Goal: Task Accomplishment & Management: Complete application form

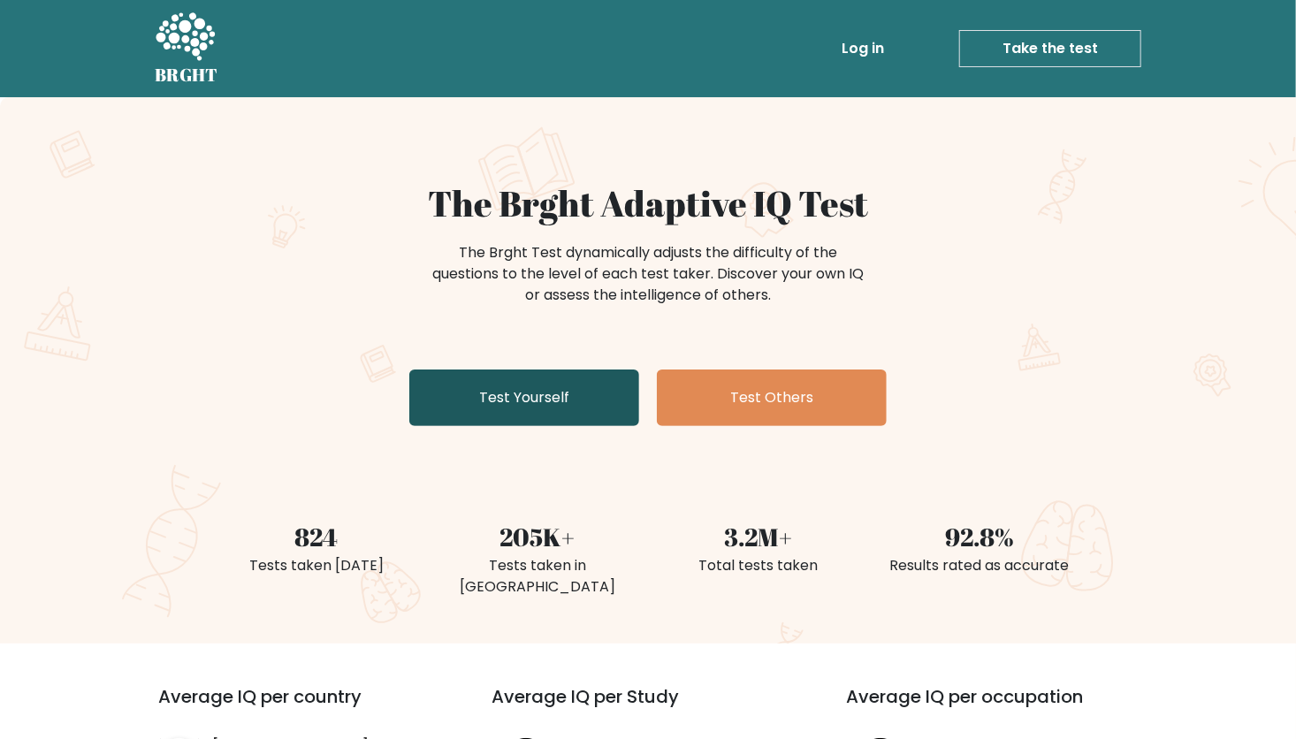
click at [542, 400] on link "Test Yourself" at bounding box center [524, 398] width 230 height 57
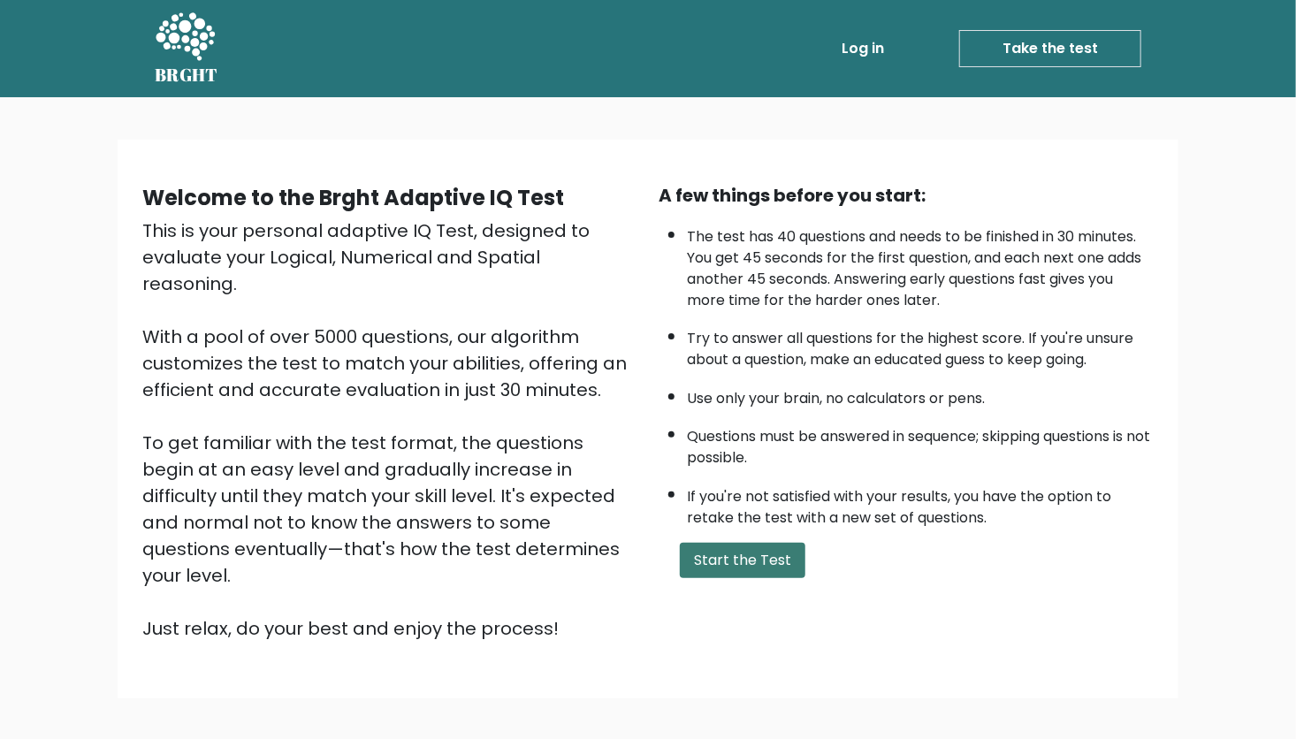
click at [715, 559] on button "Start the Test" at bounding box center [743, 560] width 126 height 35
click at [753, 548] on button "Start the Test" at bounding box center [743, 560] width 126 height 35
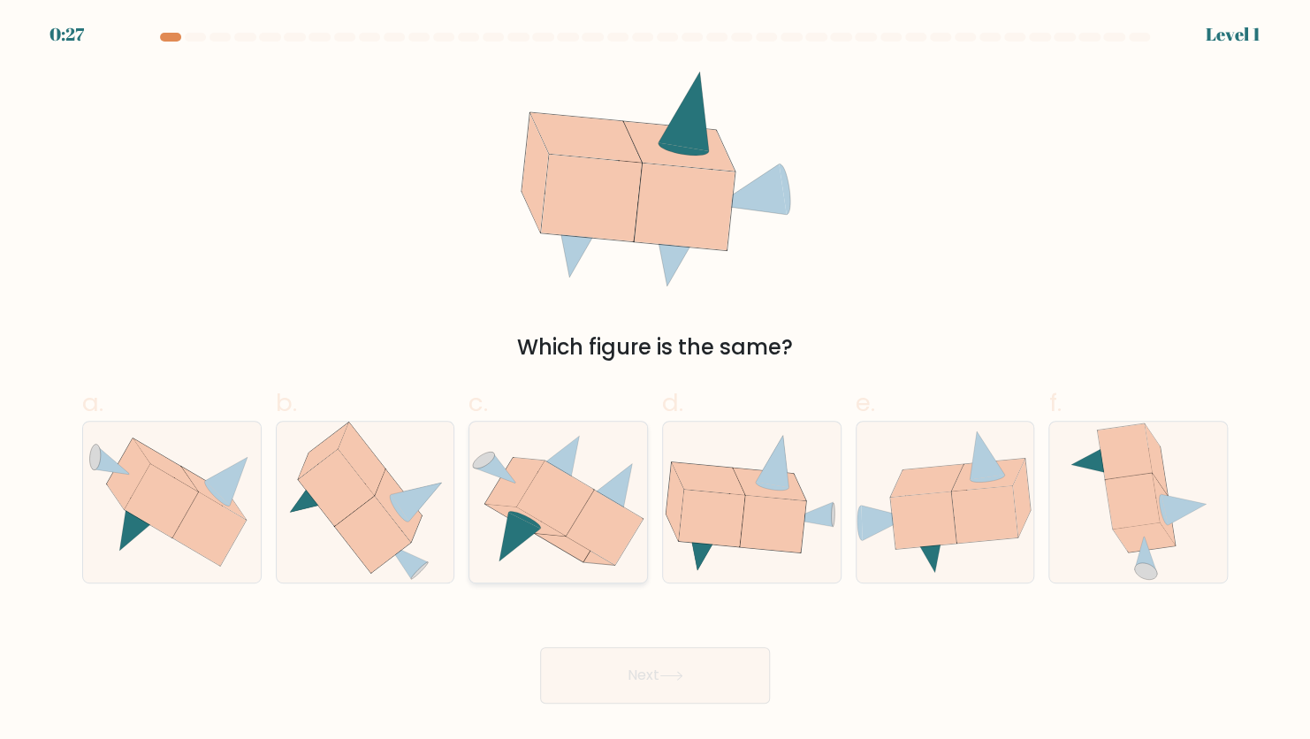
click at [588, 544] on icon at bounding box center [604, 528] width 77 height 74
click at [655, 381] on input "c." at bounding box center [655, 375] width 1 height 11
radio input "true"
click at [627, 663] on button "Next" at bounding box center [655, 675] width 230 height 57
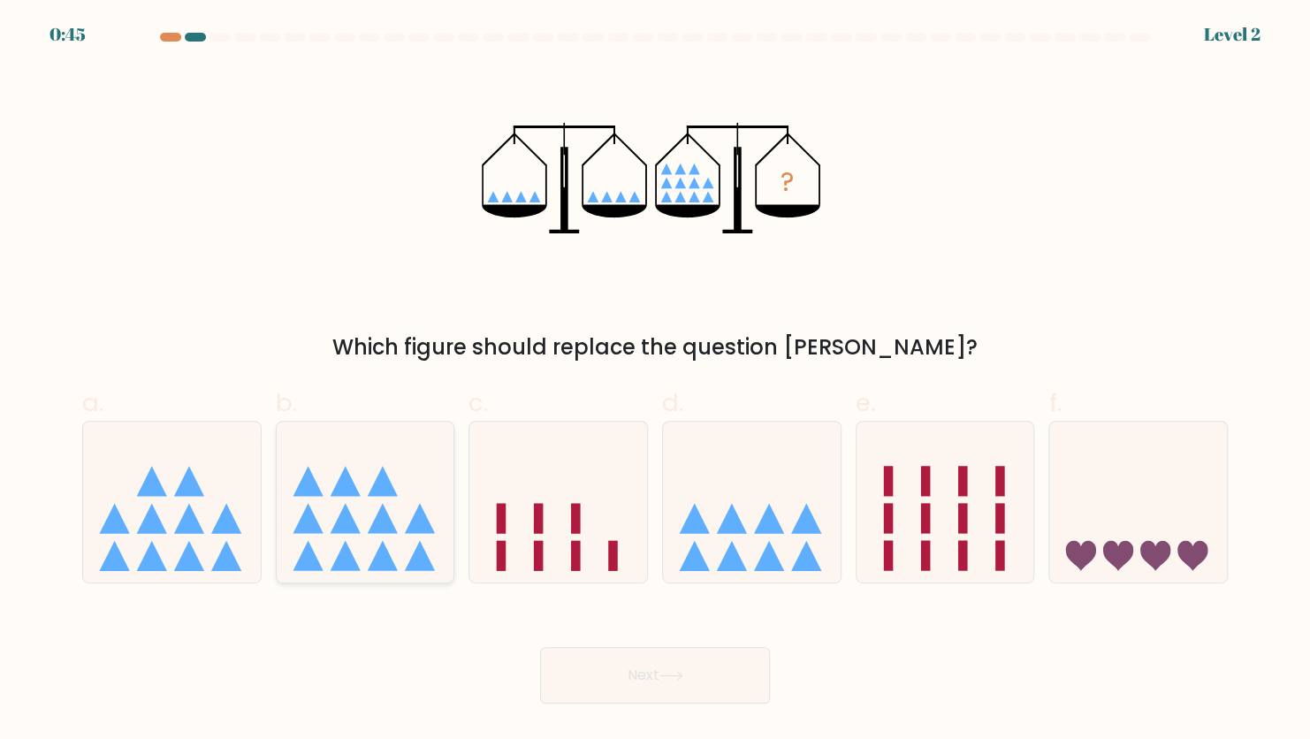
click at [406, 499] on icon at bounding box center [366, 502] width 178 height 147
click at [655, 381] on input "b." at bounding box center [655, 375] width 1 height 11
radio input "true"
click at [199, 514] on icon at bounding box center [172, 502] width 178 height 147
click at [655, 381] on input "a." at bounding box center [655, 375] width 1 height 11
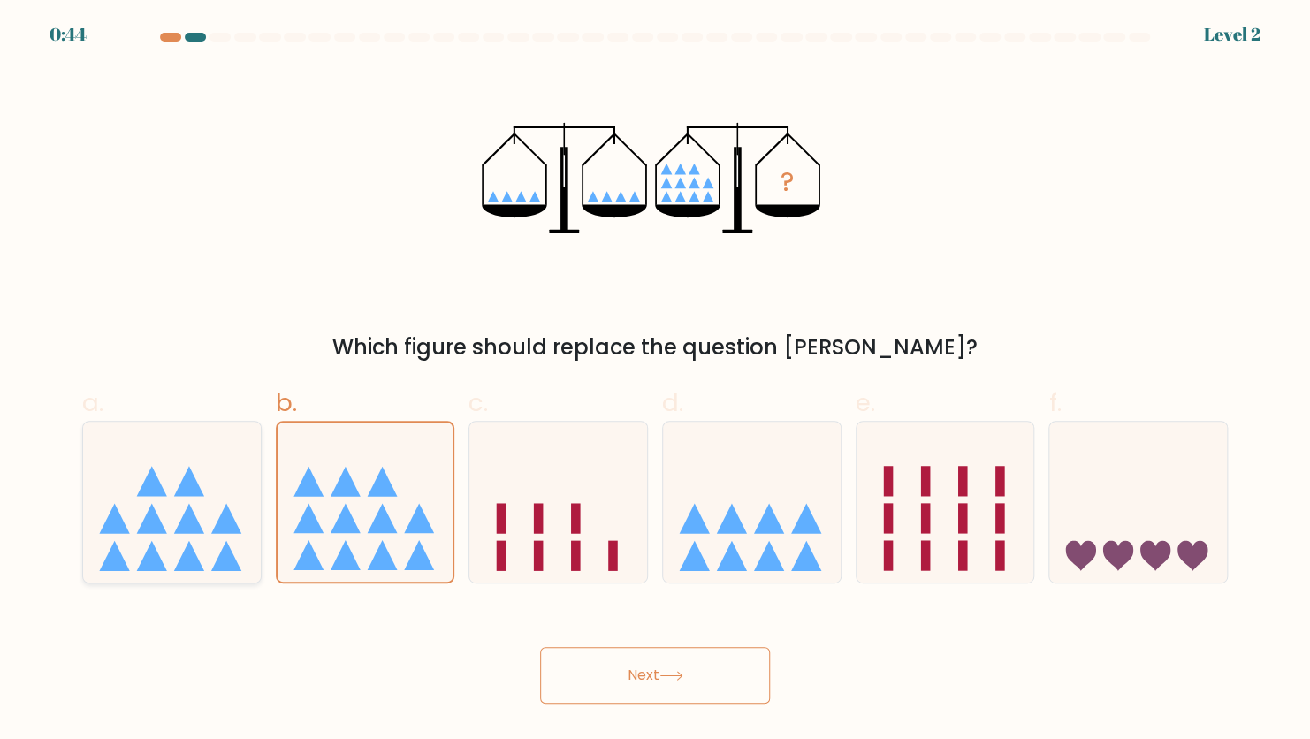
radio input "true"
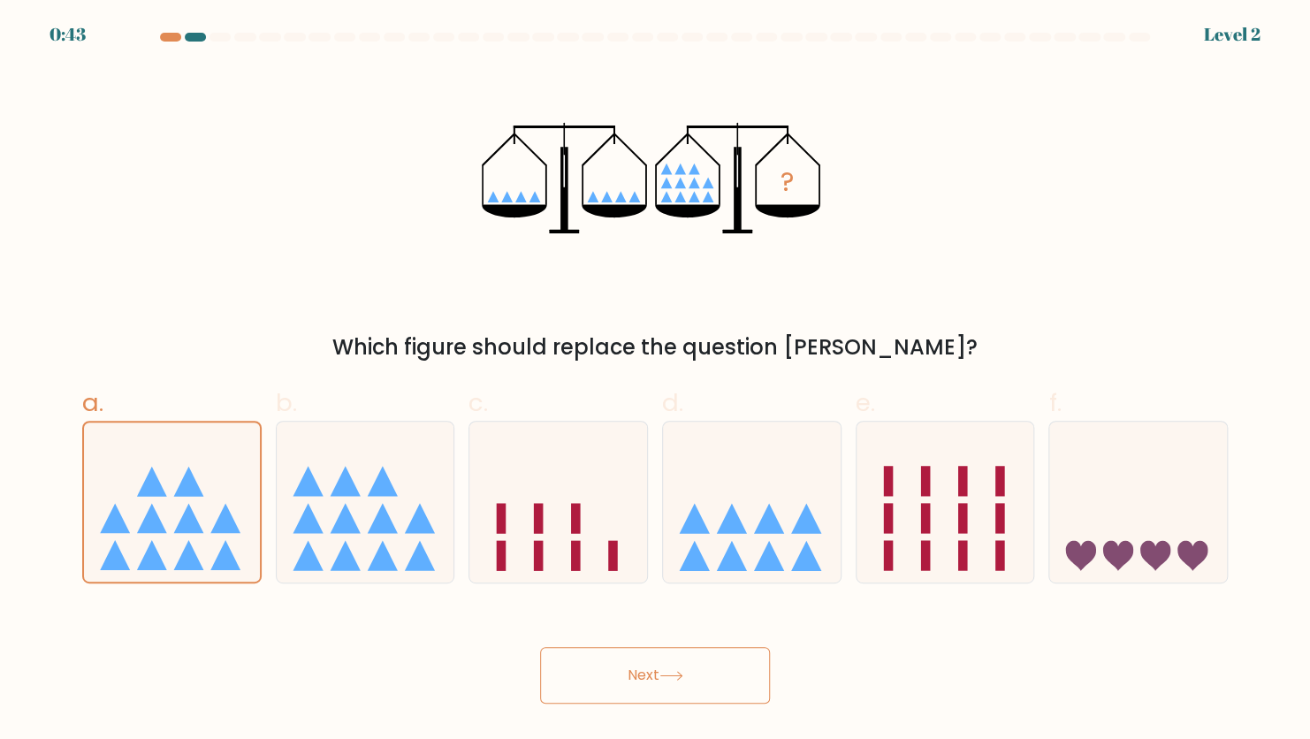
click at [687, 684] on button "Next" at bounding box center [655, 675] width 230 height 57
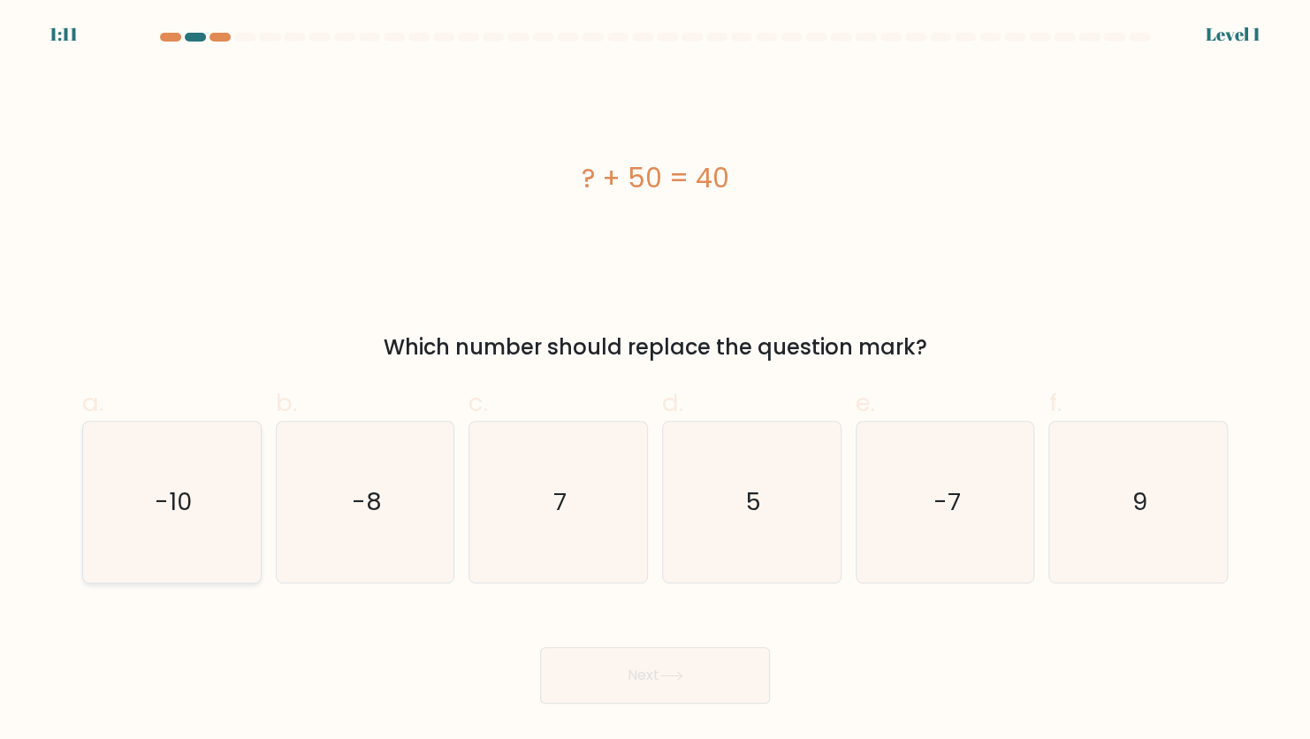
click at [205, 484] on icon "-10" at bounding box center [171, 502] width 161 height 161
click at [655, 381] on input "a. -10" at bounding box center [655, 375] width 1 height 11
radio input "true"
click at [662, 691] on button "Next" at bounding box center [655, 675] width 230 height 57
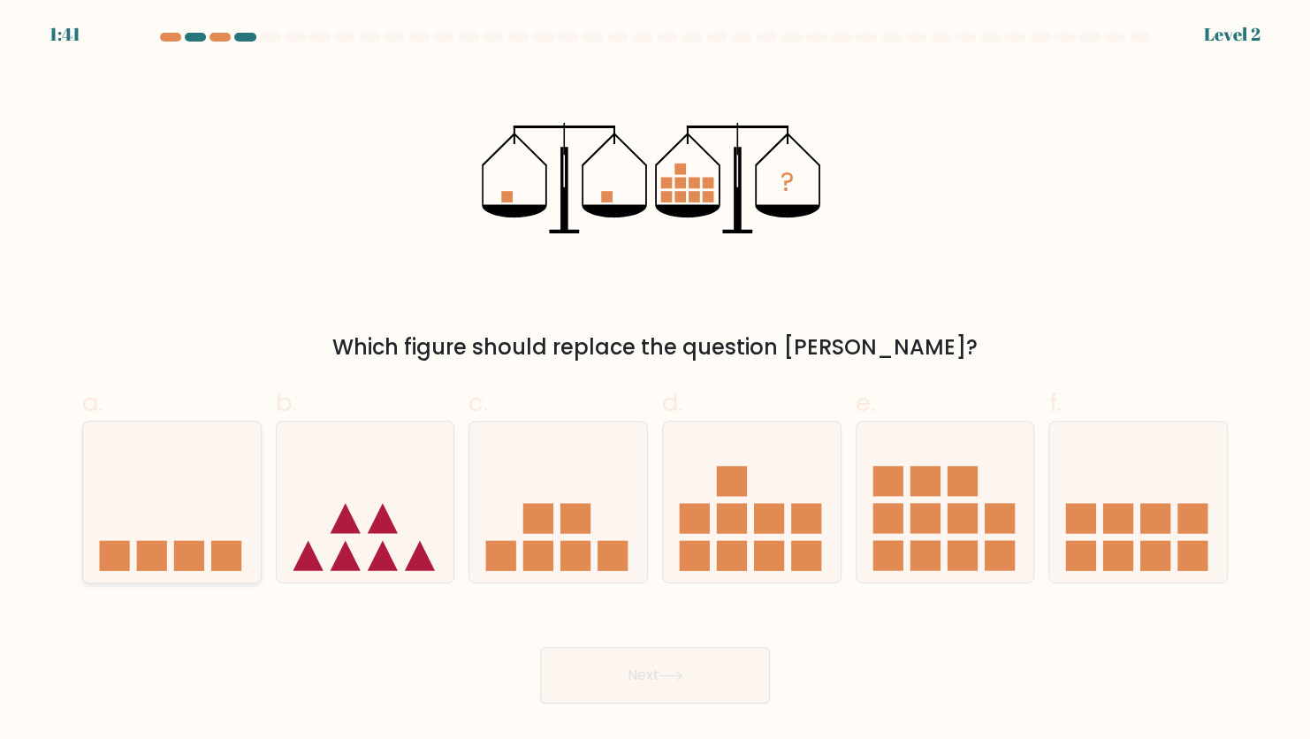
click at [111, 510] on icon at bounding box center [172, 502] width 178 height 147
click at [655, 381] on input "a." at bounding box center [655, 375] width 1 height 11
radio input "true"
click at [637, 677] on button "Next" at bounding box center [655, 675] width 230 height 57
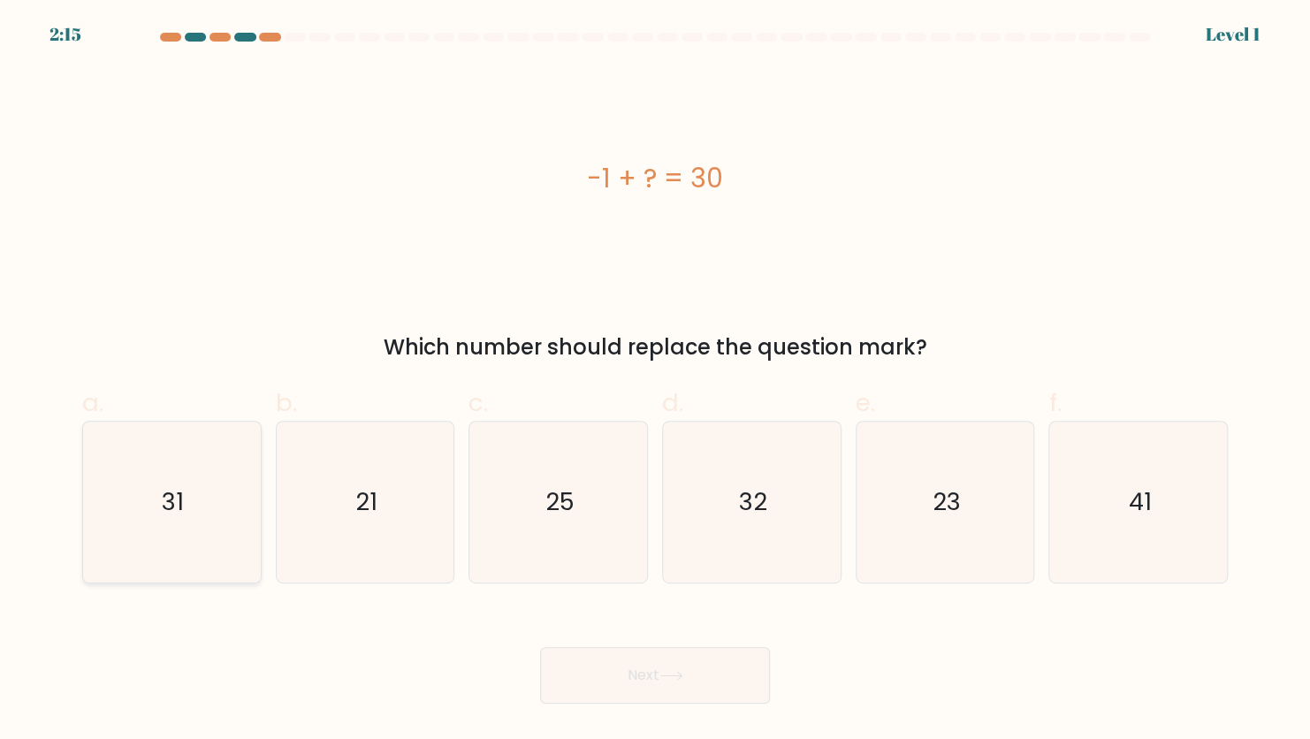
click at [160, 519] on icon "31" at bounding box center [171, 502] width 161 height 161
click at [655, 381] on input "a. 31" at bounding box center [655, 375] width 1 height 11
radio input "true"
click at [681, 693] on button "Next" at bounding box center [655, 675] width 230 height 57
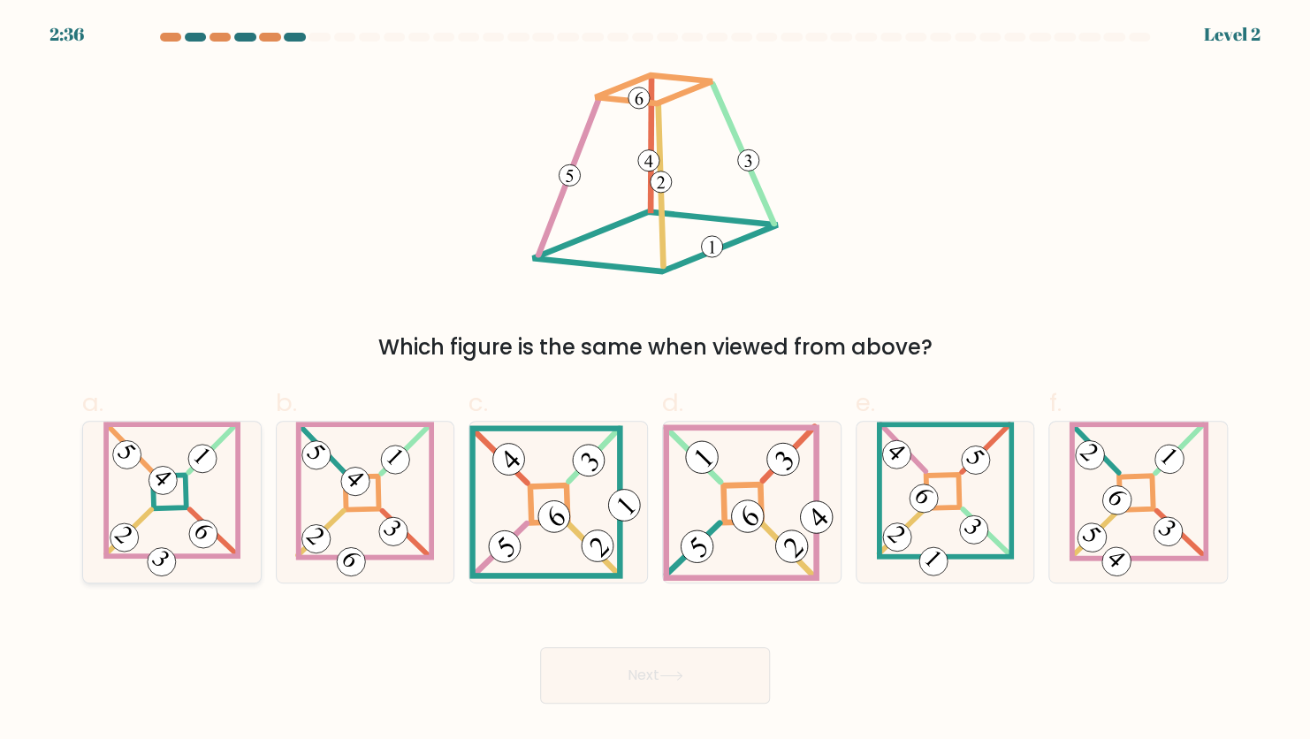
click at [182, 487] on icon at bounding box center [171, 502] width 137 height 161
click at [655, 381] on input "a." at bounding box center [655, 375] width 1 height 11
radio input "true"
click at [685, 683] on button "Next" at bounding box center [655, 675] width 230 height 57
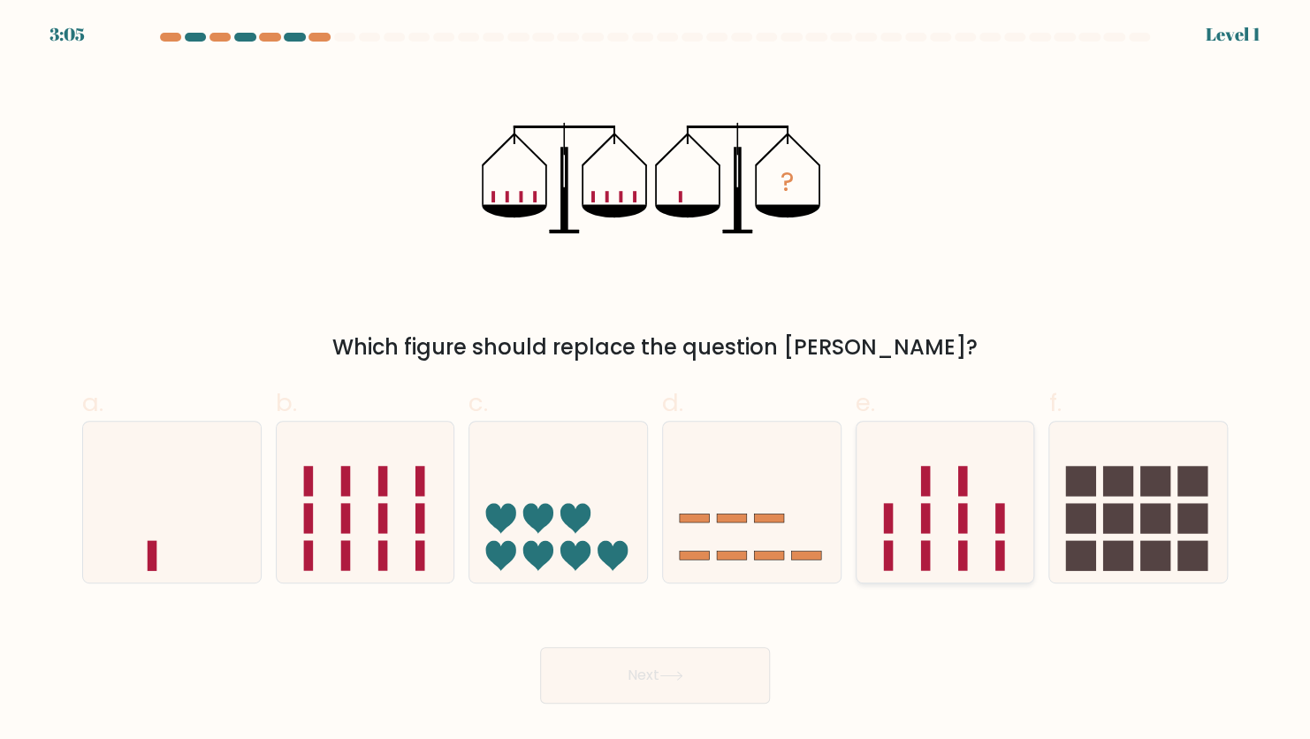
click at [885, 522] on rect at bounding box center [888, 518] width 10 height 30
click at [656, 381] on input "e." at bounding box center [655, 375] width 1 height 11
radio input "true"
click at [657, 674] on button "Next" at bounding box center [655, 675] width 230 height 57
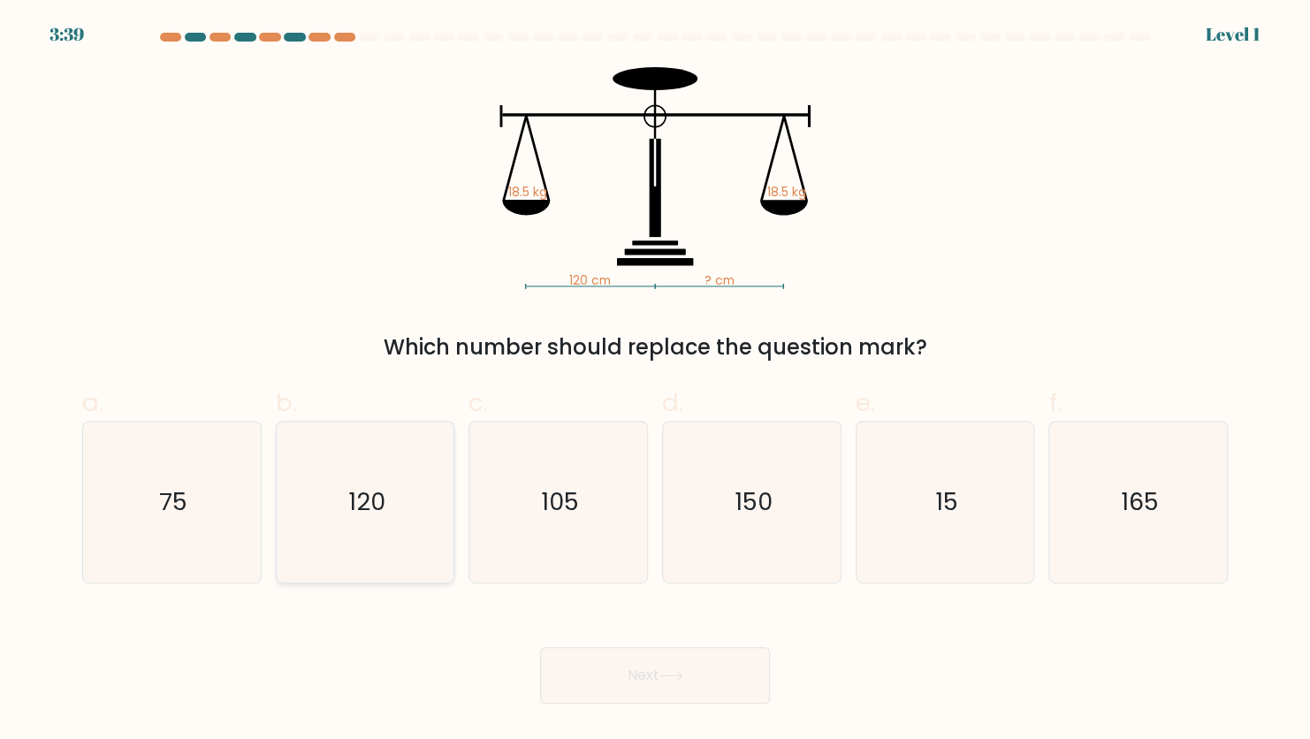
click at [365, 533] on icon "120" at bounding box center [365, 502] width 161 height 161
click at [655, 381] on input "b. 120" at bounding box center [655, 375] width 1 height 11
radio input "true"
click at [603, 683] on button "Next" at bounding box center [655, 675] width 230 height 57
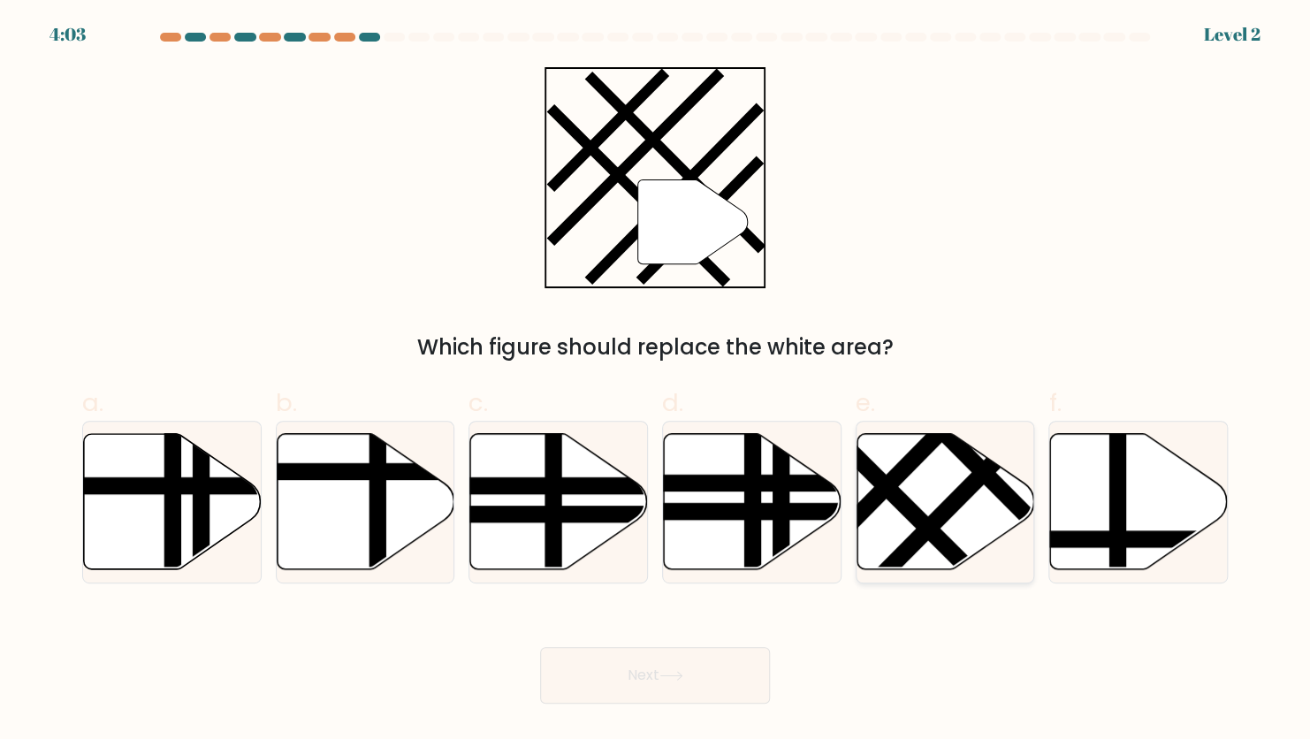
click at [987, 479] on line at bounding box center [957, 499] width 194 height 196
click at [656, 381] on input "e." at bounding box center [655, 375] width 1 height 11
radio input "true"
click at [651, 682] on button "Next" at bounding box center [655, 675] width 230 height 57
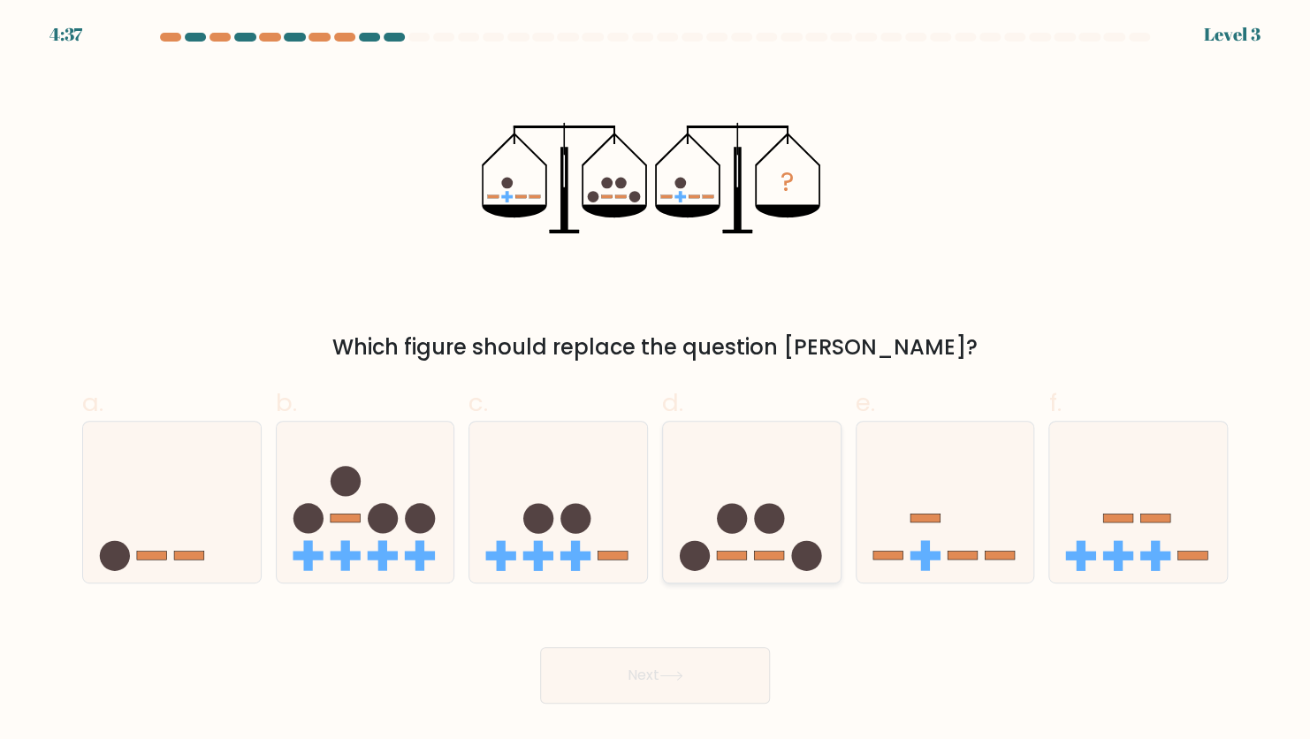
click at [726, 541] on icon at bounding box center [752, 502] width 178 height 147
click at [656, 381] on input "d." at bounding box center [655, 375] width 1 height 11
radio input "true"
click at [665, 694] on button "Next" at bounding box center [655, 675] width 230 height 57
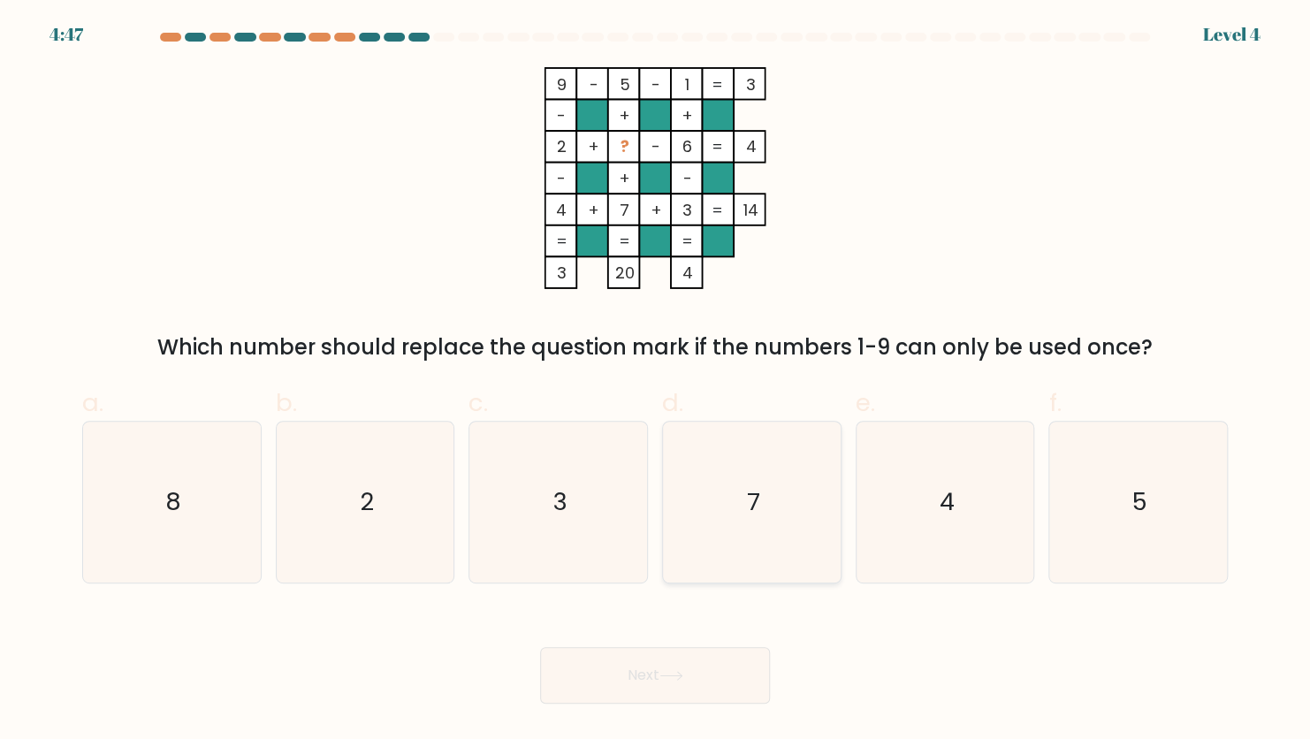
click at [761, 484] on icon "7" at bounding box center [751, 502] width 161 height 161
click at [656, 381] on input "d. 7" at bounding box center [655, 375] width 1 height 11
radio input "true"
click at [633, 690] on button "Next" at bounding box center [655, 675] width 230 height 57
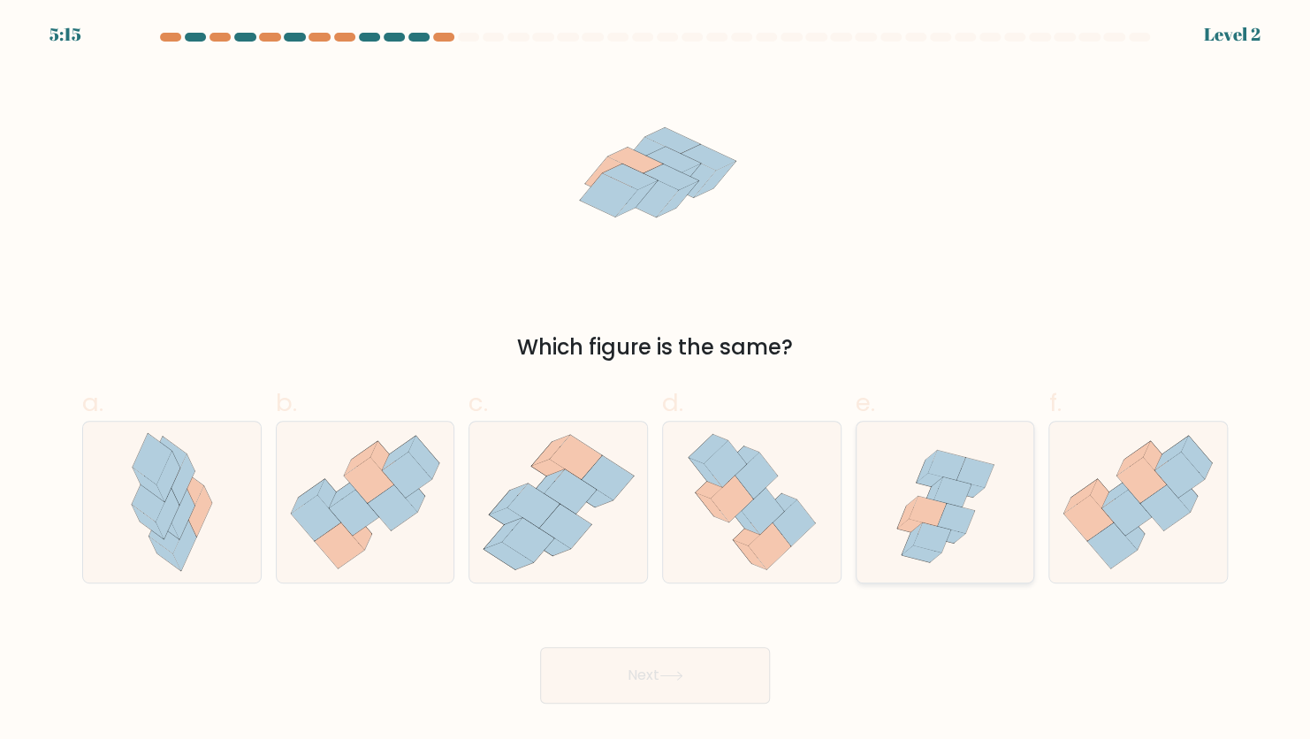
click at [1003, 514] on icon at bounding box center [944, 502] width 167 height 161
click at [656, 381] on input "e." at bounding box center [655, 375] width 1 height 11
radio input "true"
click at [683, 671] on icon at bounding box center [671, 676] width 24 height 10
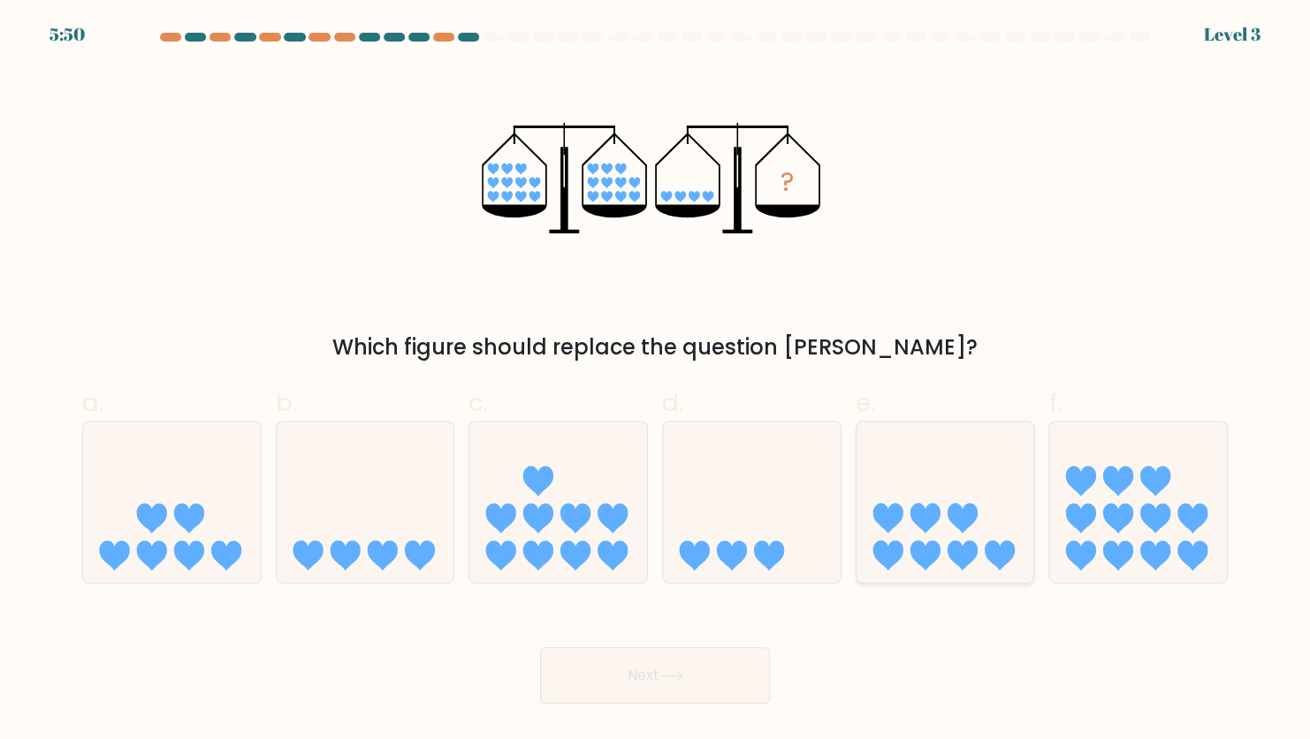
drag, startPoint x: 906, startPoint y: 536, endPoint x: 882, endPoint y: 551, distance: 28.2
click at [907, 536] on icon at bounding box center [946, 502] width 178 height 147
click at [656, 381] on input "e." at bounding box center [655, 375] width 1 height 11
radio input "true"
click at [713, 659] on button "Next" at bounding box center [655, 675] width 230 height 57
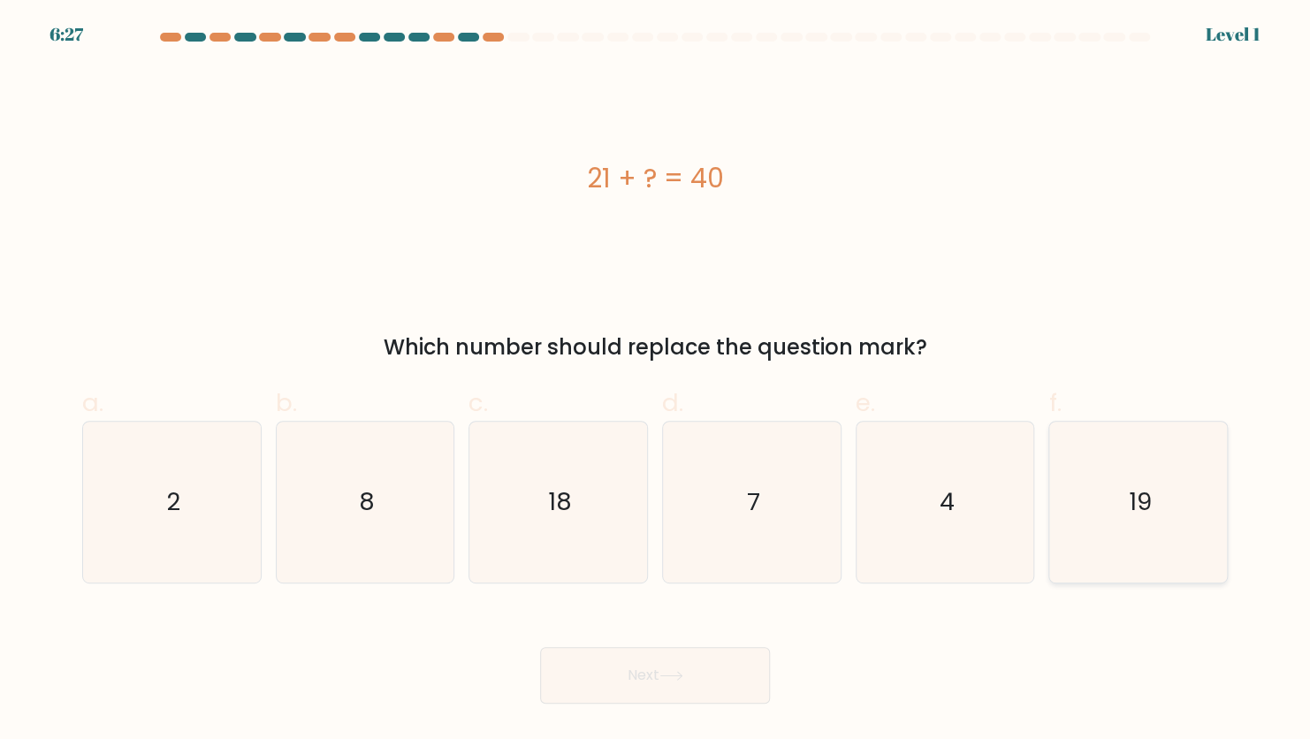
click at [1078, 530] on icon "19" at bounding box center [1138, 502] width 161 height 161
click at [656, 381] on input "f. 19" at bounding box center [655, 375] width 1 height 11
radio input "true"
click at [720, 666] on button "Next" at bounding box center [655, 675] width 230 height 57
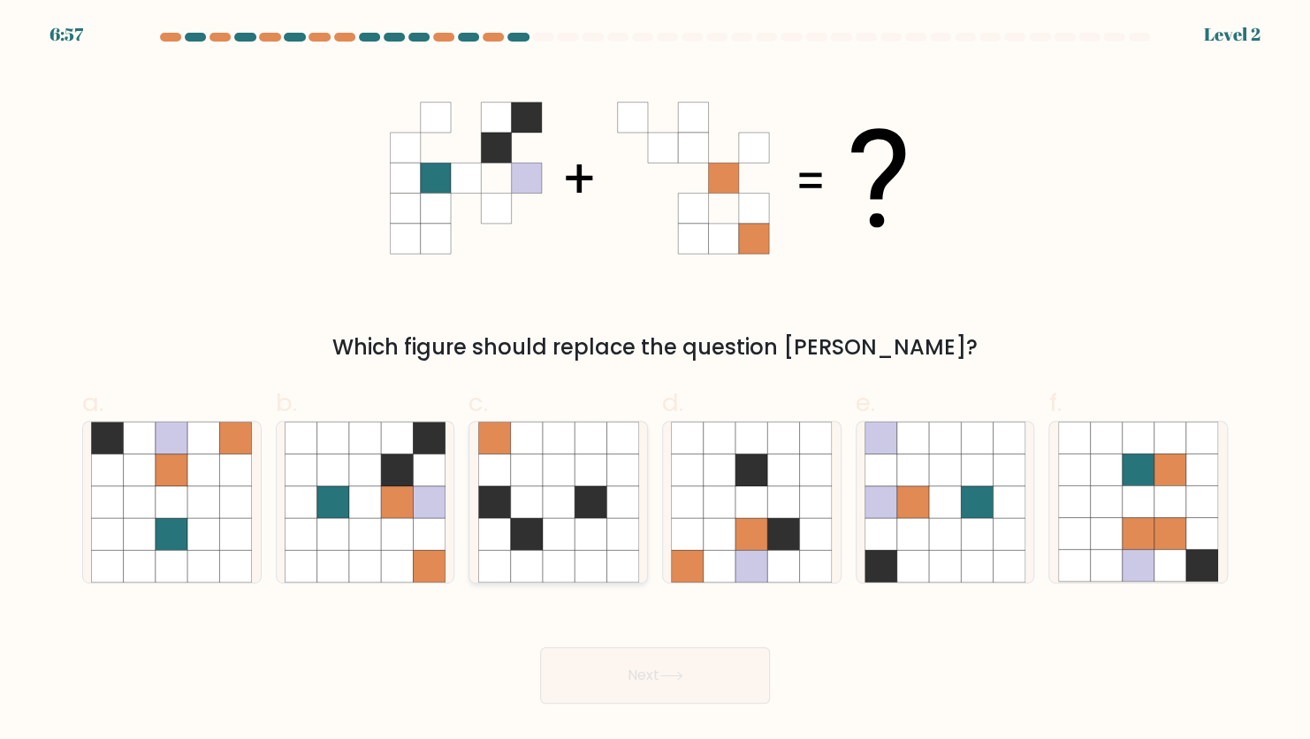
click at [612, 530] on icon at bounding box center [622, 534] width 32 height 32
click at [655, 381] on input "c." at bounding box center [655, 375] width 1 height 11
radio input "true"
click at [726, 683] on button "Next" at bounding box center [655, 675] width 230 height 57
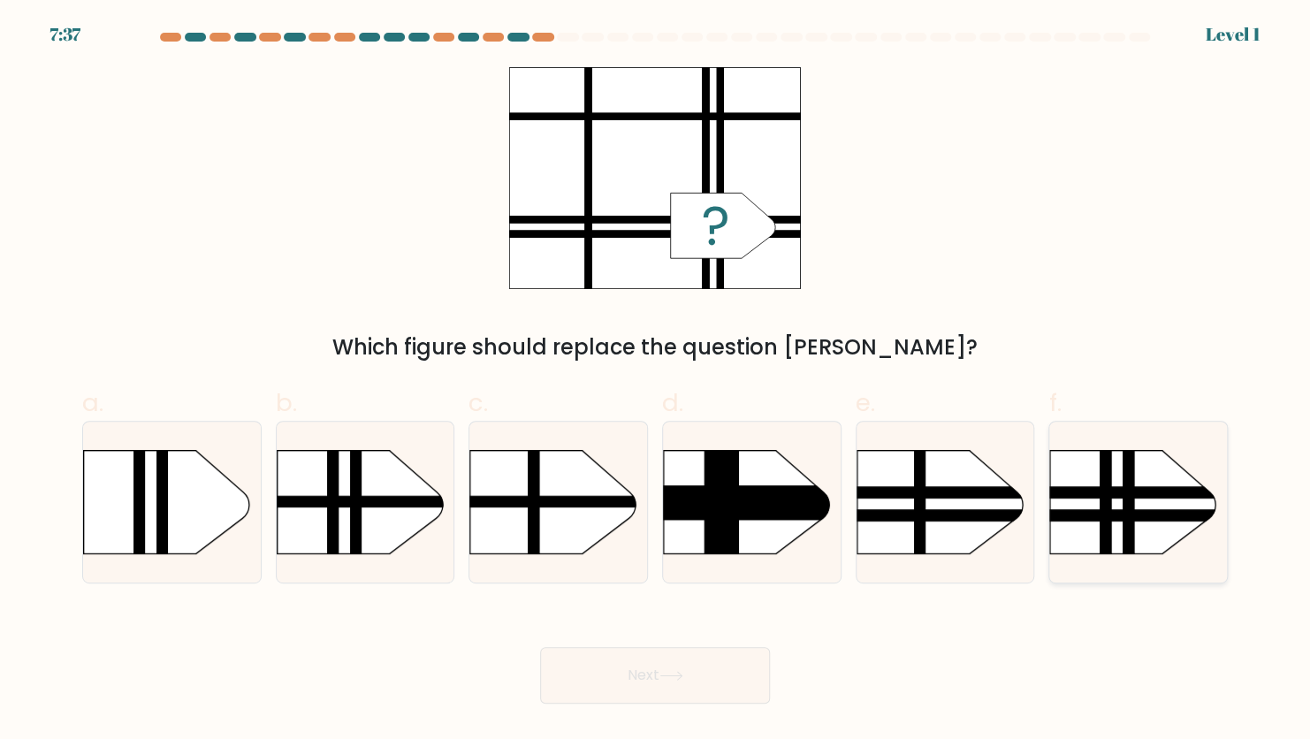
click at [1119, 499] on rect at bounding box center [1025, 426] width 461 height 351
click at [656, 381] on input "f." at bounding box center [655, 375] width 1 height 11
radio input "true"
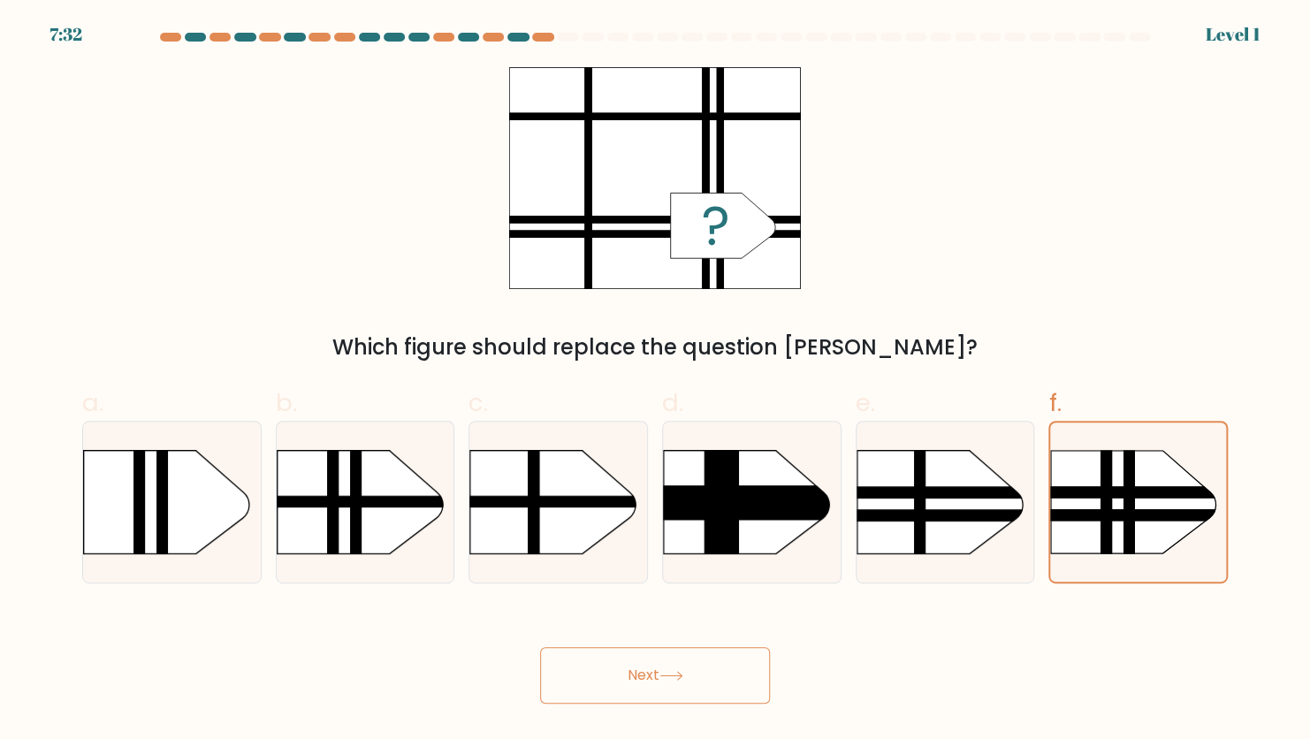
click at [698, 680] on button "Next" at bounding box center [655, 675] width 230 height 57
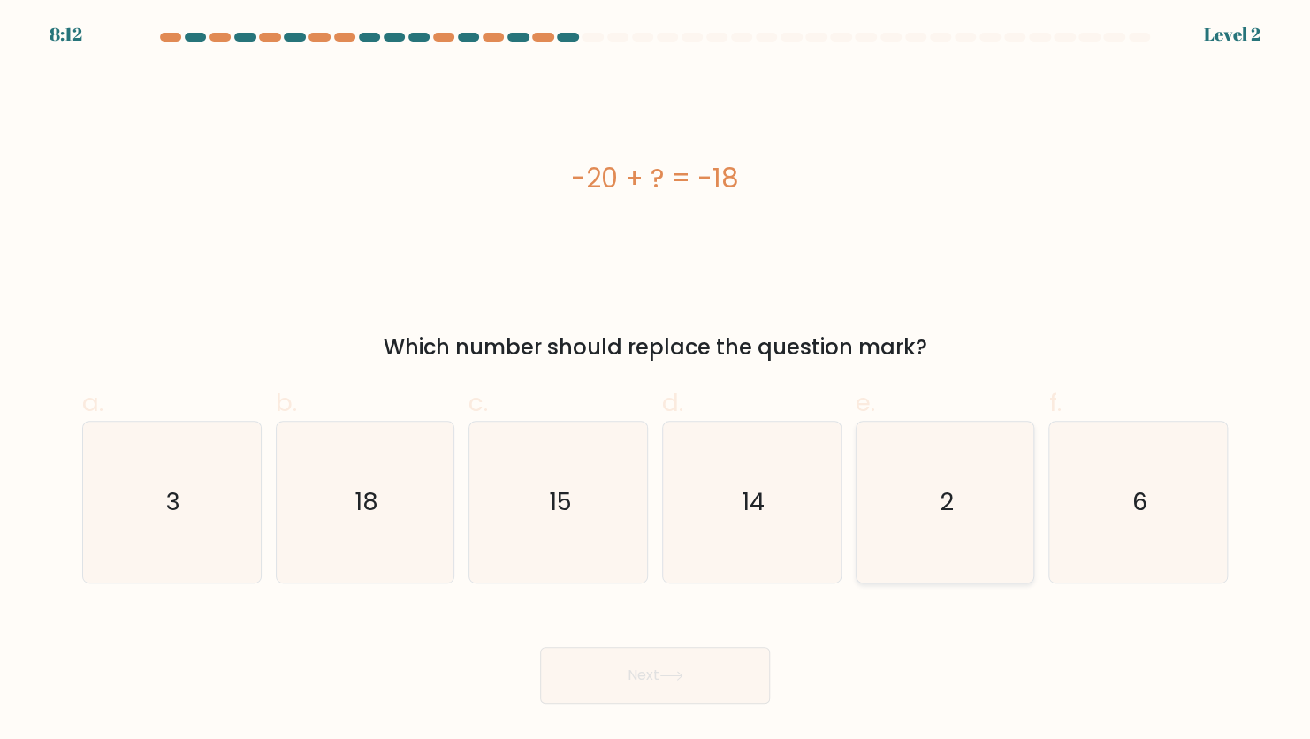
click at [917, 484] on icon "2" at bounding box center [945, 502] width 161 height 161
click at [656, 381] on input "e. 2" at bounding box center [655, 375] width 1 height 11
radio input "true"
click at [682, 682] on button "Next" at bounding box center [655, 675] width 230 height 57
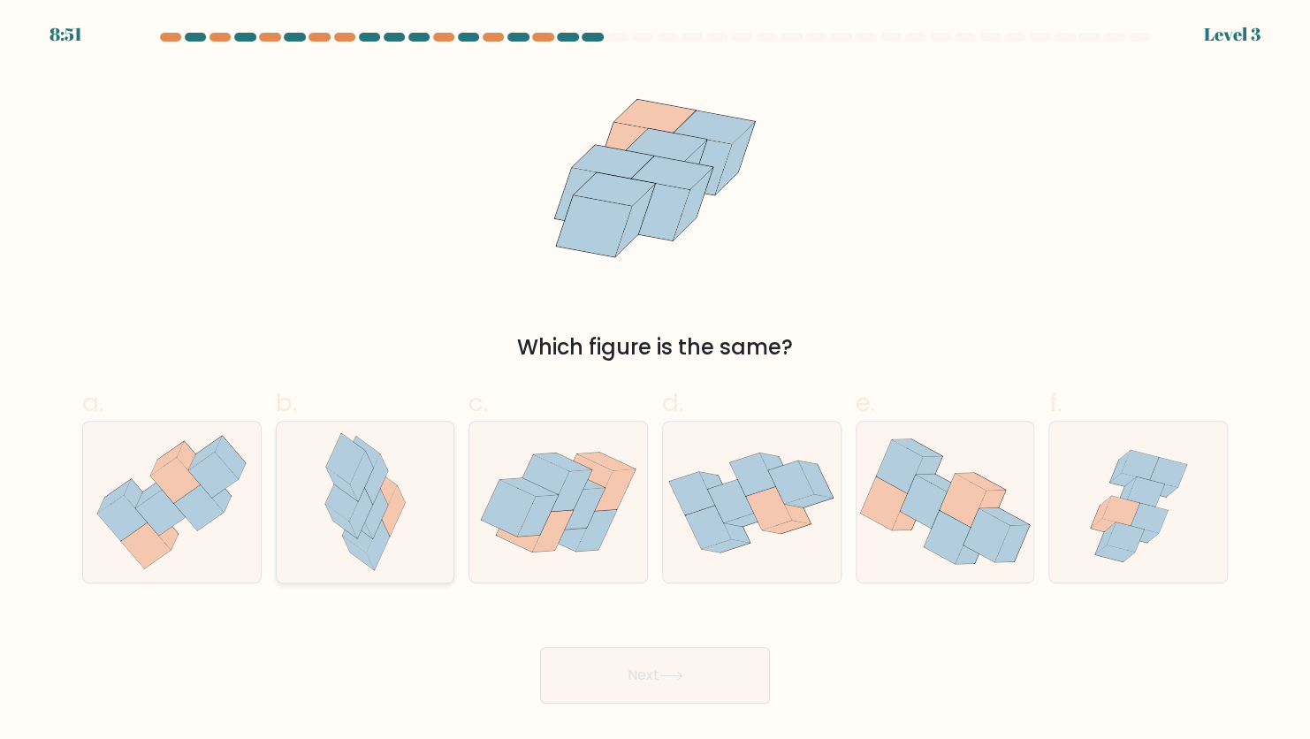
click at [364, 476] on icon at bounding box center [361, 476] width 23 height 50
click at [655, 381] on input "b." at bounding box center [655, 375] width 1 height 11
radio input "true"
click at [601, 677] on button "Next" at bounding box center [655, 675] width 230 height 57
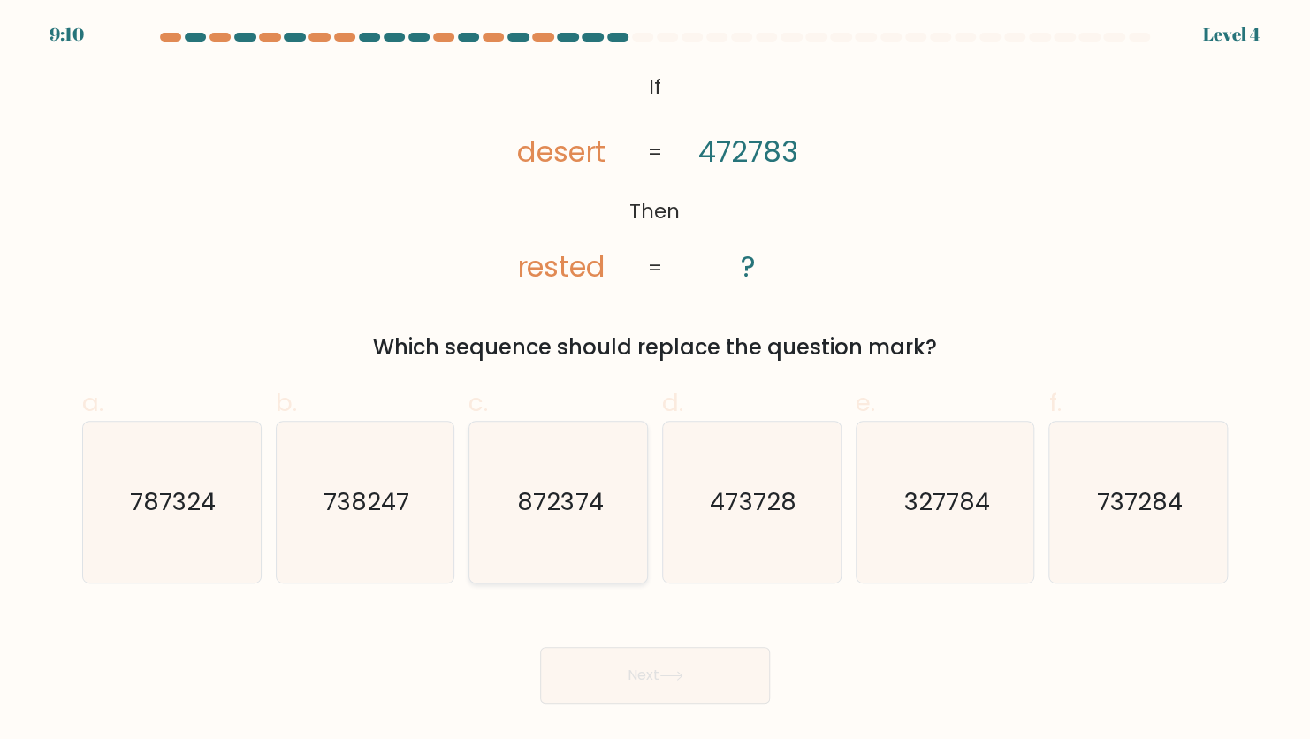
click at [505, 514] on icon "872374" at bounding box center [558, 502] width 161 height 161
click at [655, 381] on input "c. 872374" at bounding box center [655, 375] width 1 height 11
radio input "true"
click at [609, 685] on button "Next" at bounding box center [655, 675] width 230 height 57
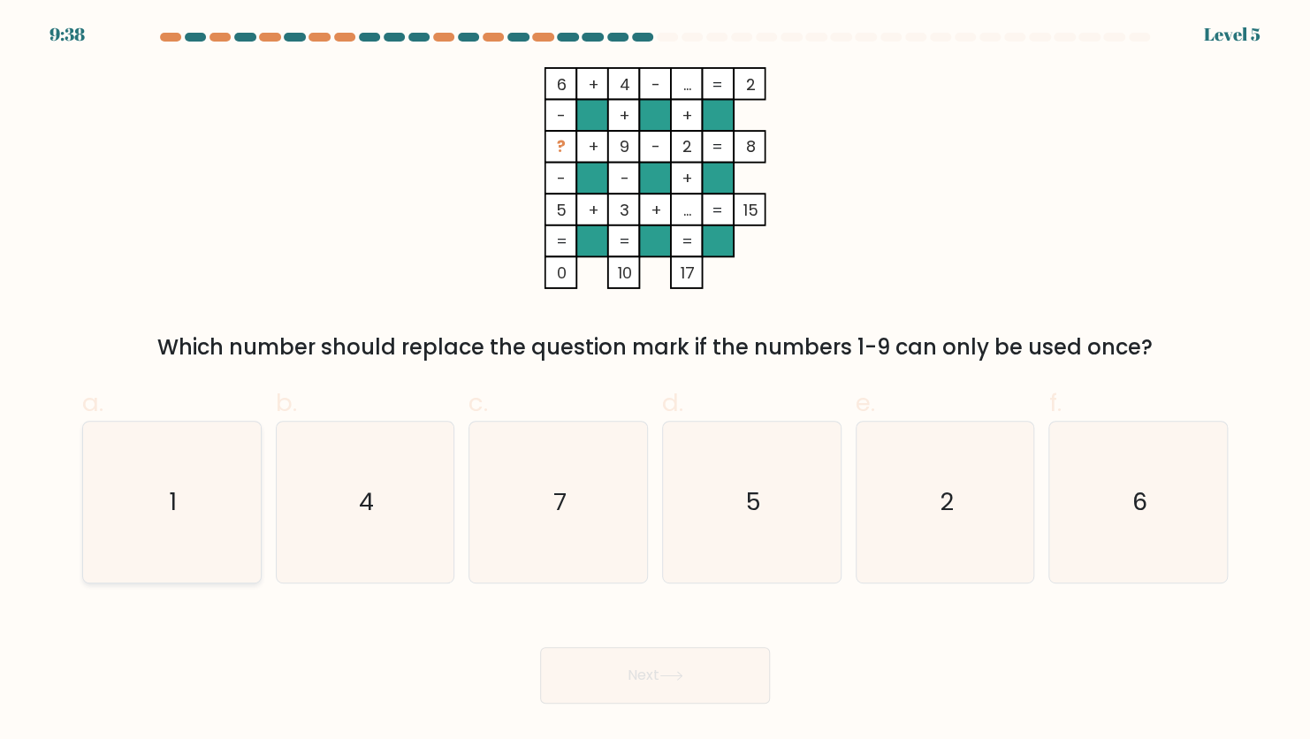
click at [203, 509] on icon "1" at bounding box center [171, 502] width 161 height 161
click at [655, 381] on input "a. 1" at bounding box center [655, 375] width 1 height 11
radio input "true"
click at [638, 664] on button "Next" at bounding box center [655, 675] width 230 height 57
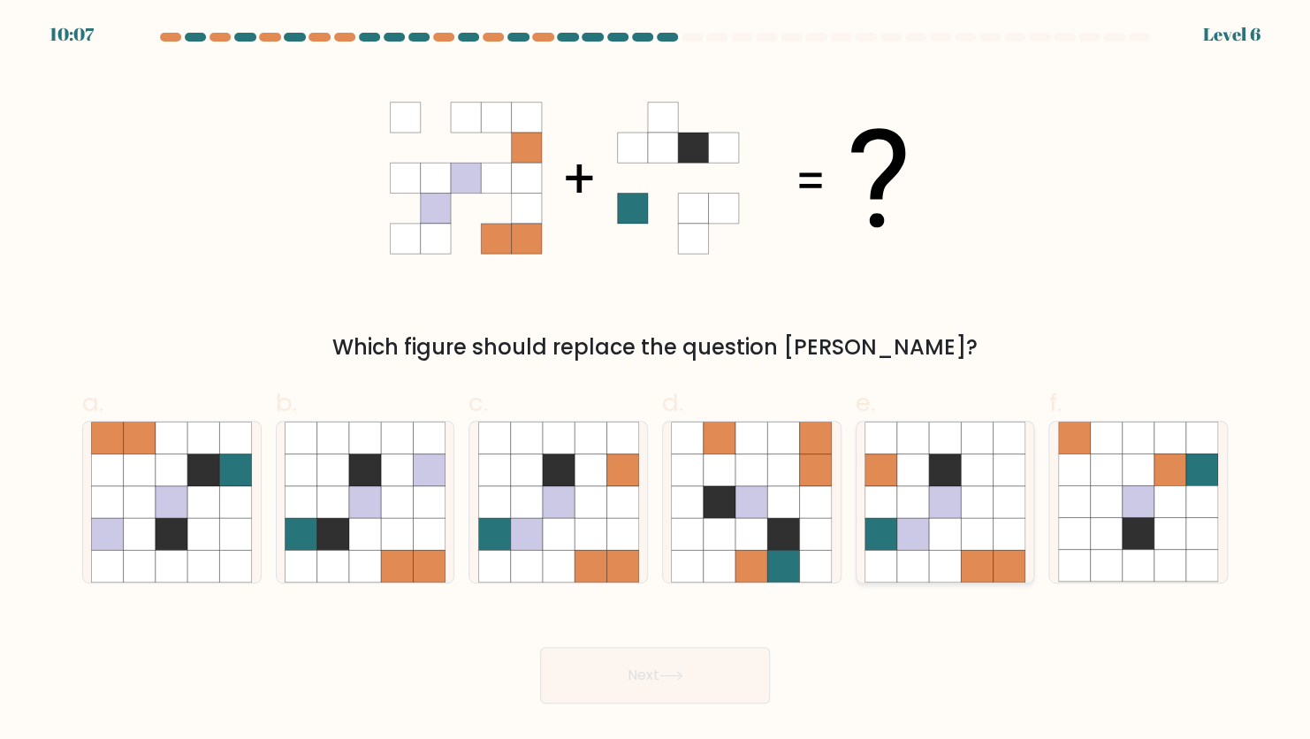
drag, startPoint x: 989, startPoint y: 513, endPoint x: 979, endPoint y: 516, distance: 10.3
click at [991, 513] on icon at bounding box center [977, 502] width 32 height 32
click at [656, 381] on input "e." at bounding box center [655, 375] width 1 height 11
radio input "true"
click at [690, 684] on button "Next" at bounding box center [655, 675] width 230 height 57
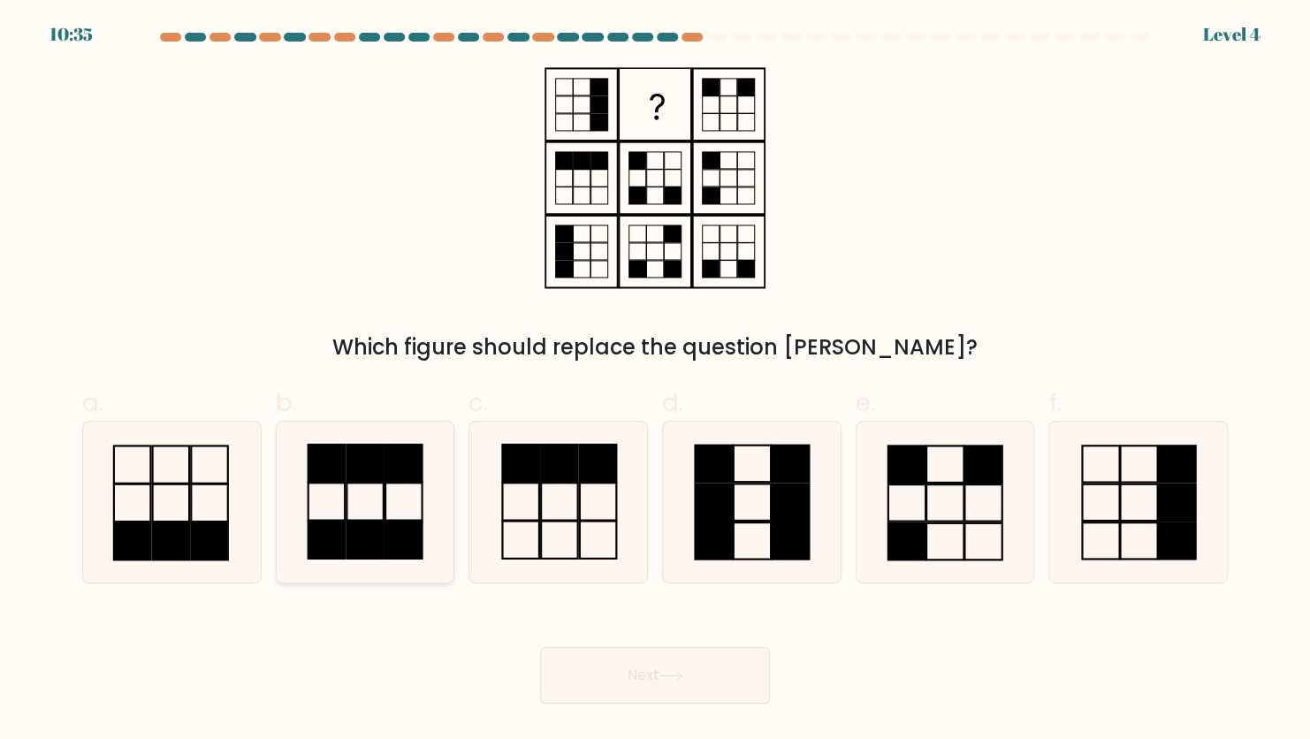
click at [387, 499] on icon at bounding box center [365, 502] width 161 height 161
click at [655, 381] on input "b." at bounding box center [655, 375] width 1 height 11
radio input "true"
click at [698, 675] on button "Next" at bounding box center [655, 675] width 230 height 57
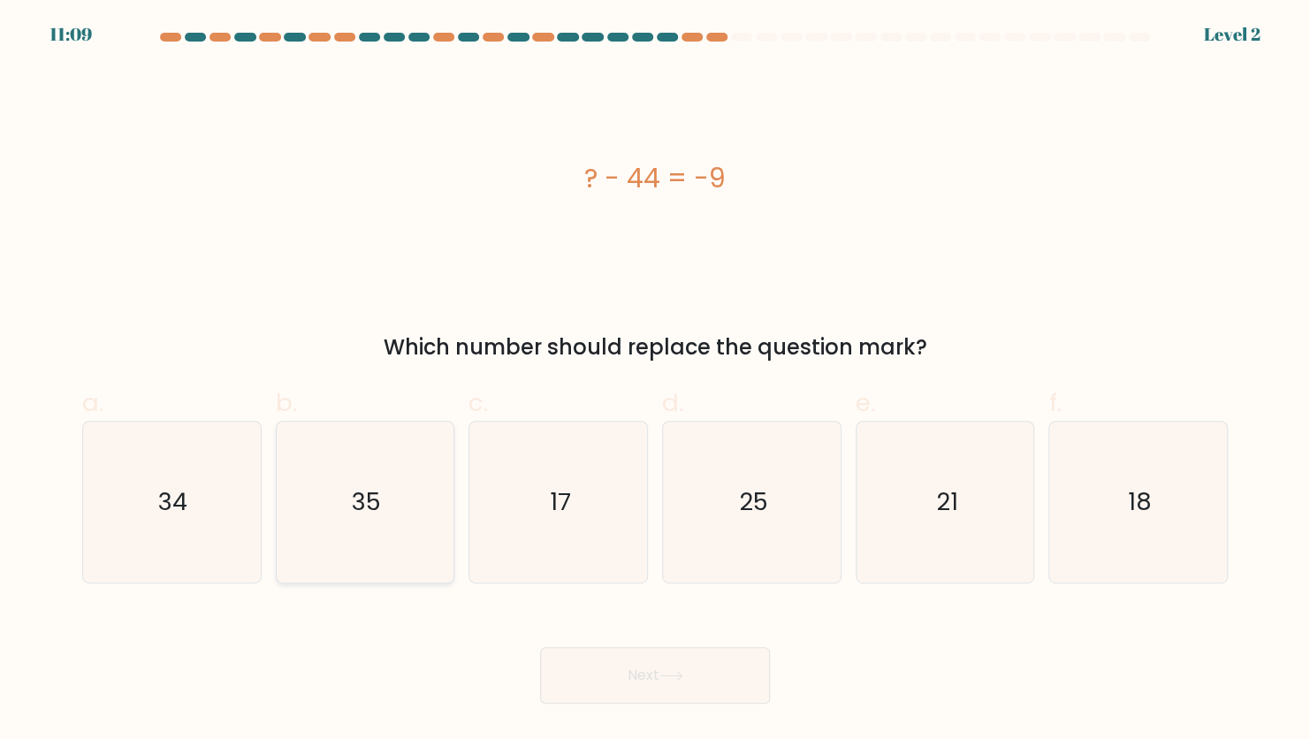
click at [368, 514] on text "35" at bounding box center [366, 501] width 29 height 34
click at [655, 381] on input "b. 35" at bounding box center [655, 375] width 1 height 11
radio input "true"
click at [673, 689] on button "Next" at bounding box center [655, 675] width 230 height 57
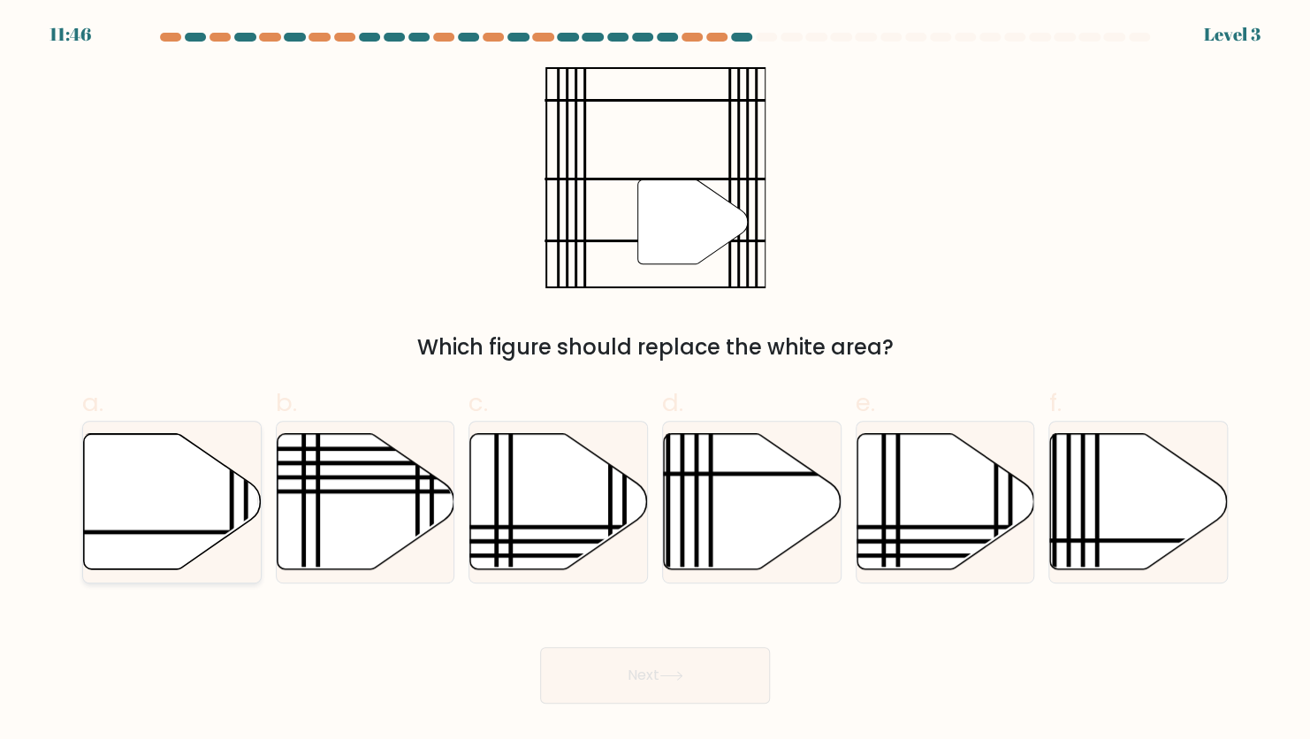
click at [185, 490] on icon at bounding box center [173, 501] width 178 height 136
click at [655, 381] on input "a." at bounding box center [655, 375] width 1 height 11
radio input "true"
click at [704, 675] on button "Next" at bounding box center [655, 675] width 230 height 57
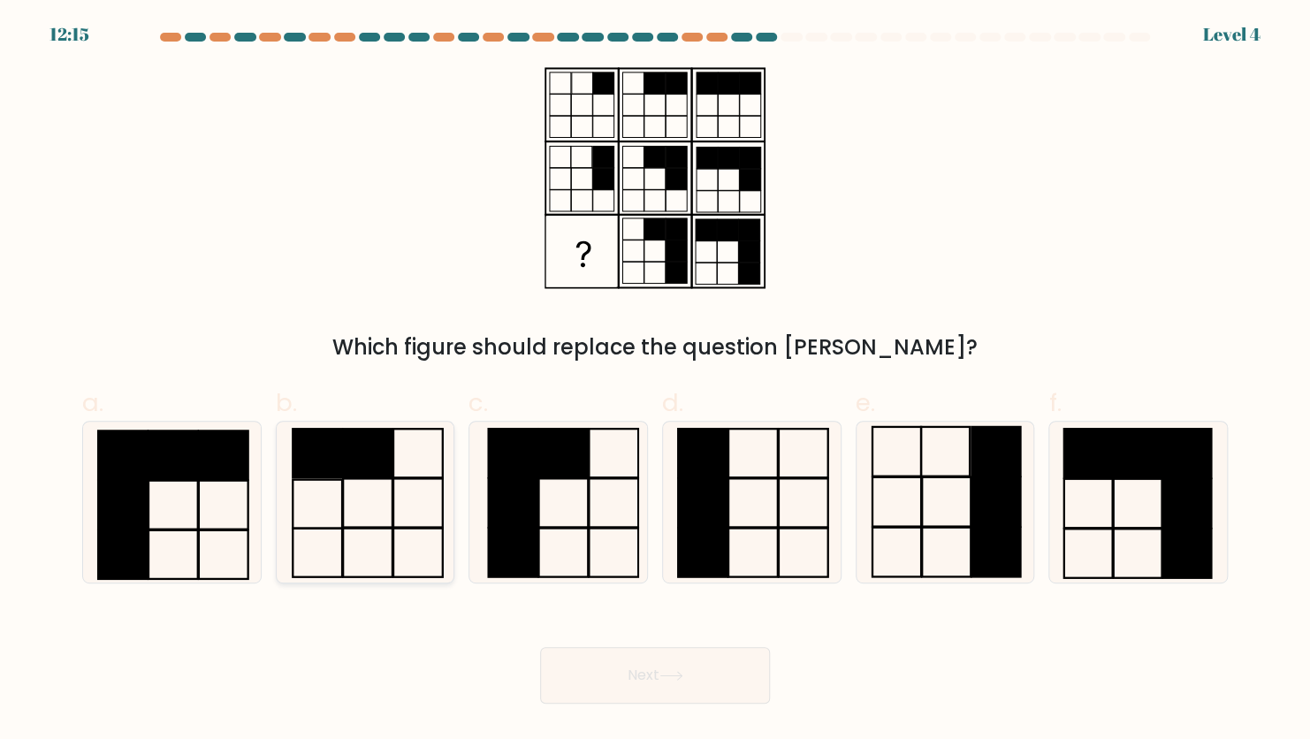
click at [330, 484] on icon at bounding box center [365, 502] width 161 height 161
click at [655, 381] on input "b." at bounding box center [655, 375] width 1 height 11
radio input "true"
click at [637, 645] on div "Next" at bounding box center [655, 654] width 1167 height 99
click at [637, 657] on button "Next" at bounding box center [655, 675] width 230 height 57
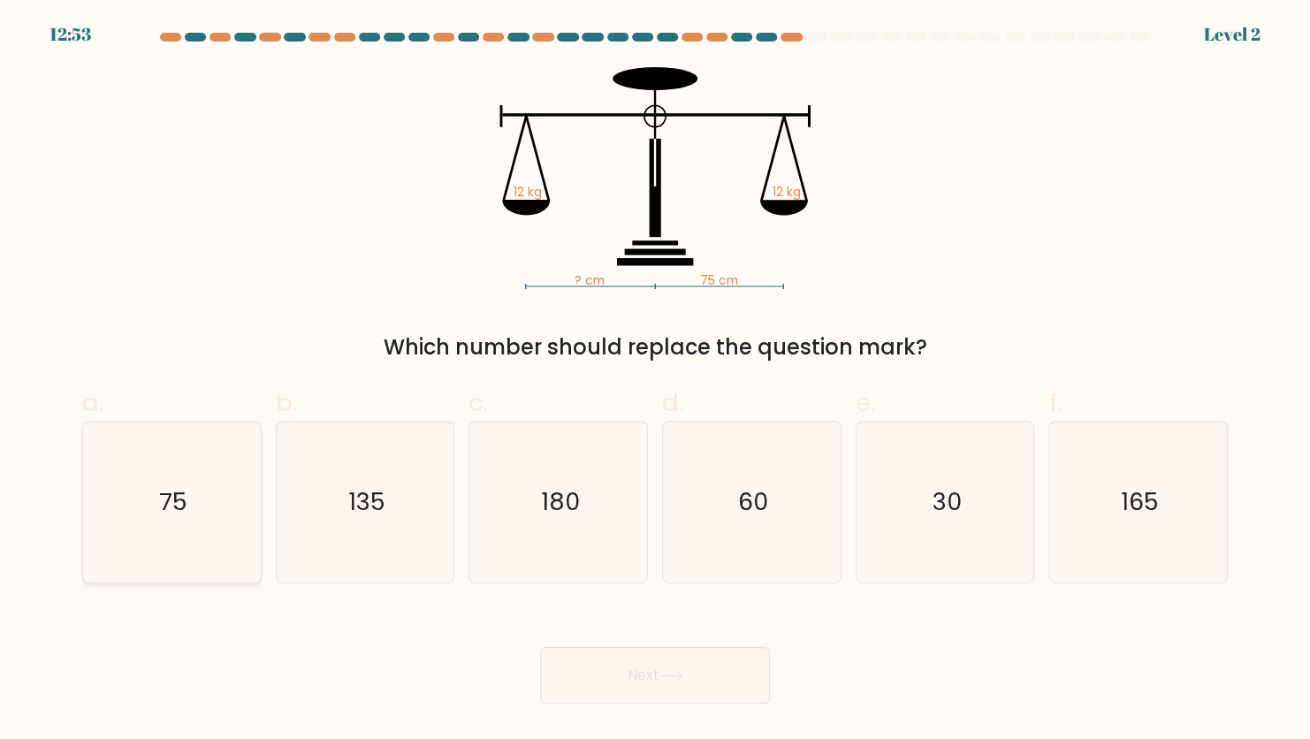
click at [172, 527] on icon "75" at bounding box center [171, 502] width 161 height 161
click at [655, 381] on input "a. 75" at bounding box center [655, 375] width 1 height 11
radio input "true"
click at [702, 683] on button "Next" at bounding box center [655, 675] width 230 height 57
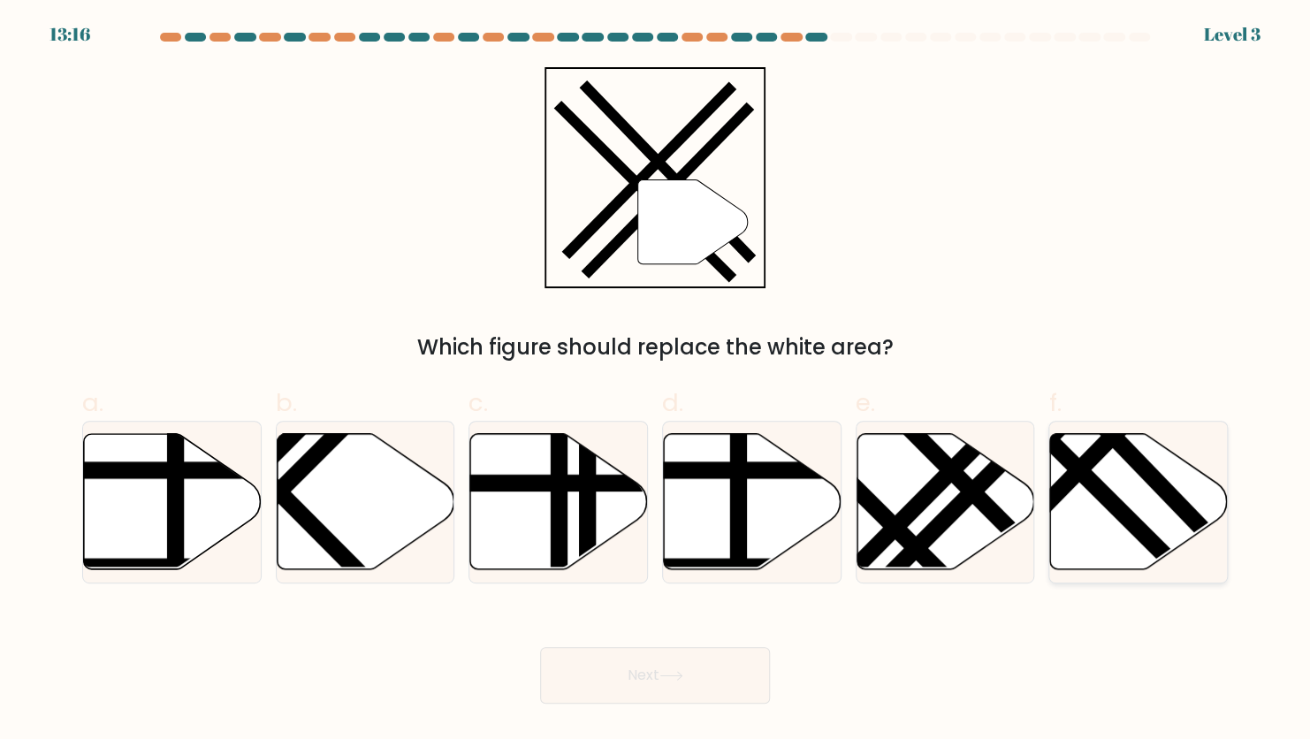
click at [1152, 526] on icon at bounding box center [1139, 501] width 178 height 136
click at [656, 381] on input "f." at bounding box center [655, 375] width 1 height 11
radio input "true"
click at [712, 687] on button "Next" at bounding box center [655, 675] width 230 height 57
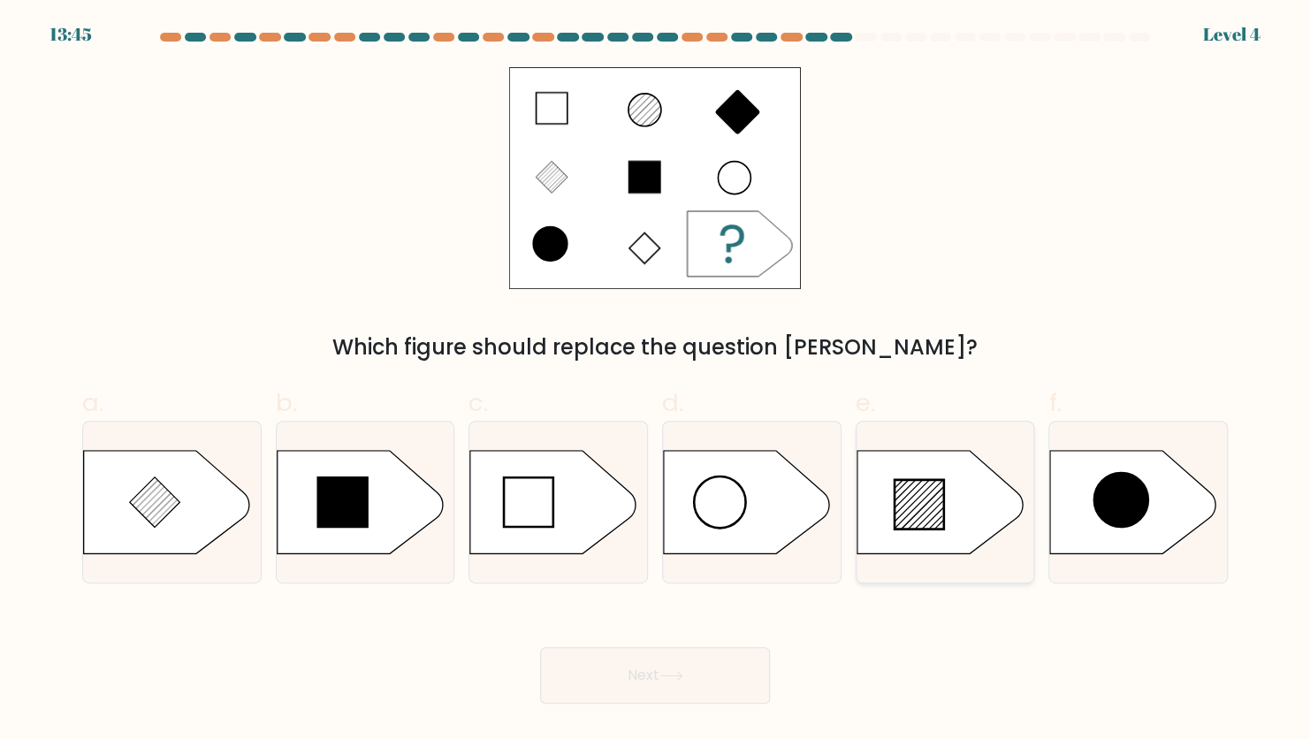
click at [933, 507] on icon at bounding box center [920, 505] width 50 height 50
click at [656, 381] on input "e." at bounding box center [655, 375] width 1 height 11
radio input "true"
click at [623, 688] on button "Next" at bounding box center [655, 675] width 230 height 57
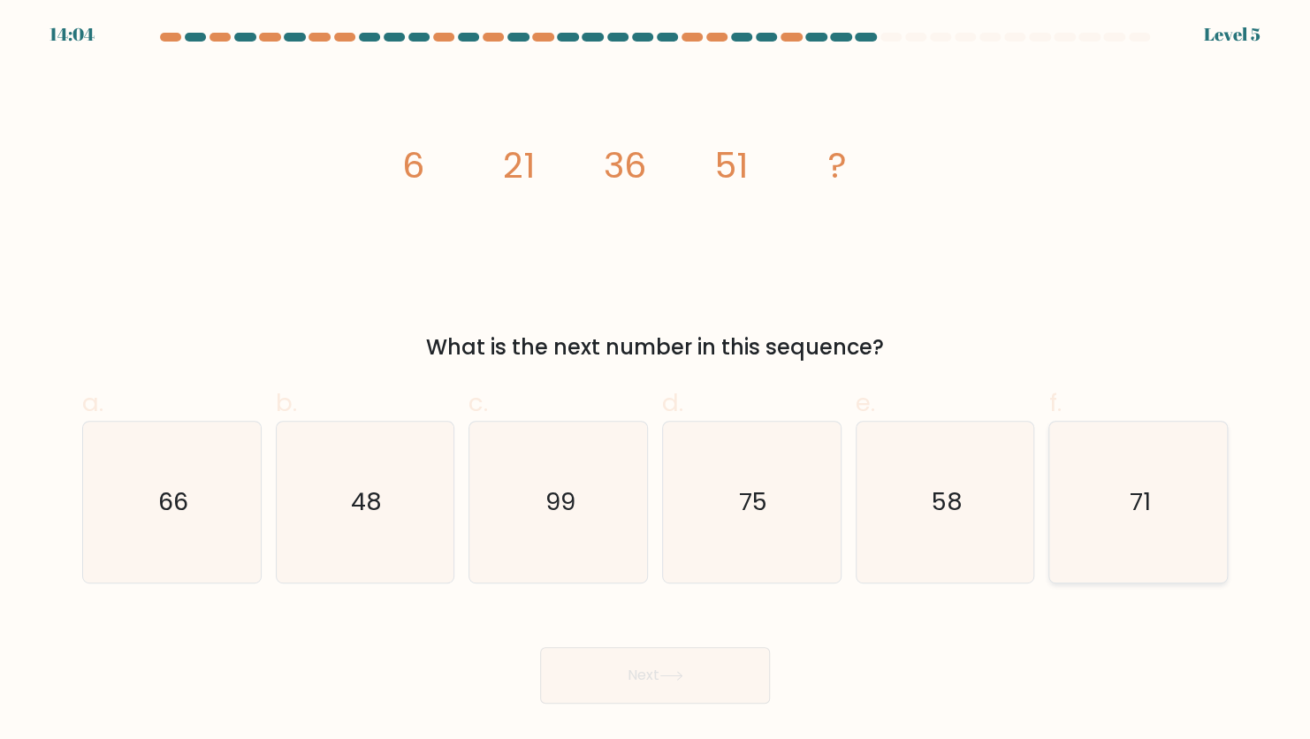
click at [1125, 539] on icon "71" at bounding box center [1138, 502] width 161 height 161
click at [656, 381] on input "f. 71" at bounding box center [655, 375] width 1 height 11
radio input "true"
click at [694, 692] on button "Next" at bounding box center [655, 675] width 230 height 57
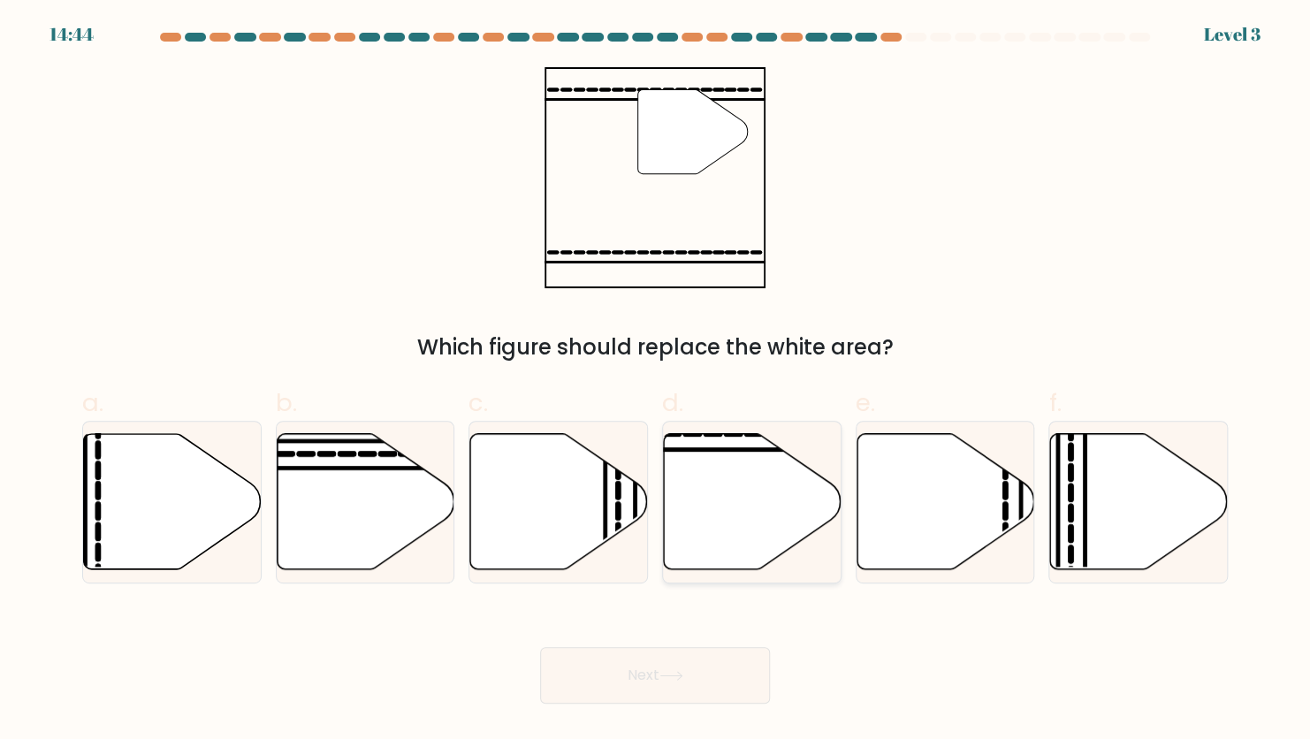
click at [759, 575] on div at bounding box center [751, 502] width 179 height 163
click at [656, 381] on input "d." at bounding box center [655, 375] width 1 height 11
radio input "true"
click at [675, 692] on button "Next" at bounding box center [655, 675] width 230 height 57
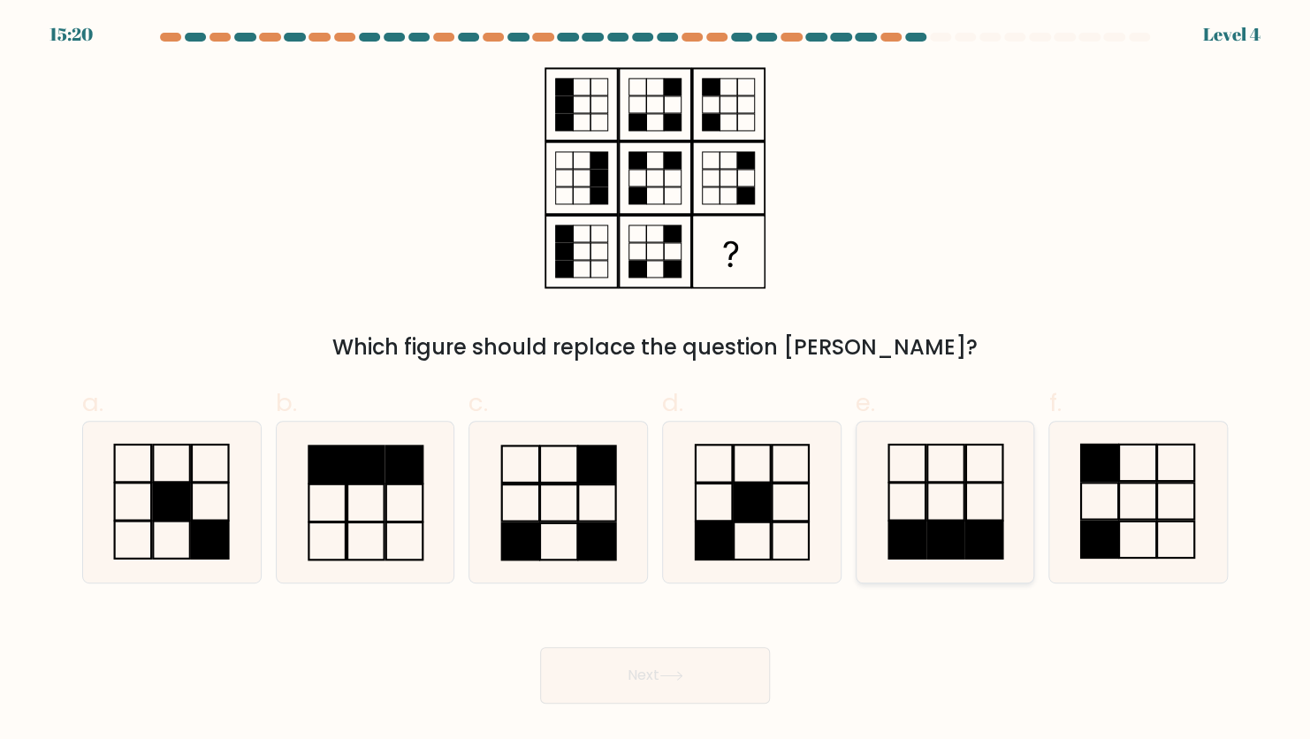
click at [918, 547] on rect at bounding box center [906, 539] width 36 height 37
click at [656, 381] on input "e." at bounding box center [655, 375] width 1 height 11
radio input "true"
click at [721, 679] on button "Next" at bounding box center [655, 675] width 230 height 57
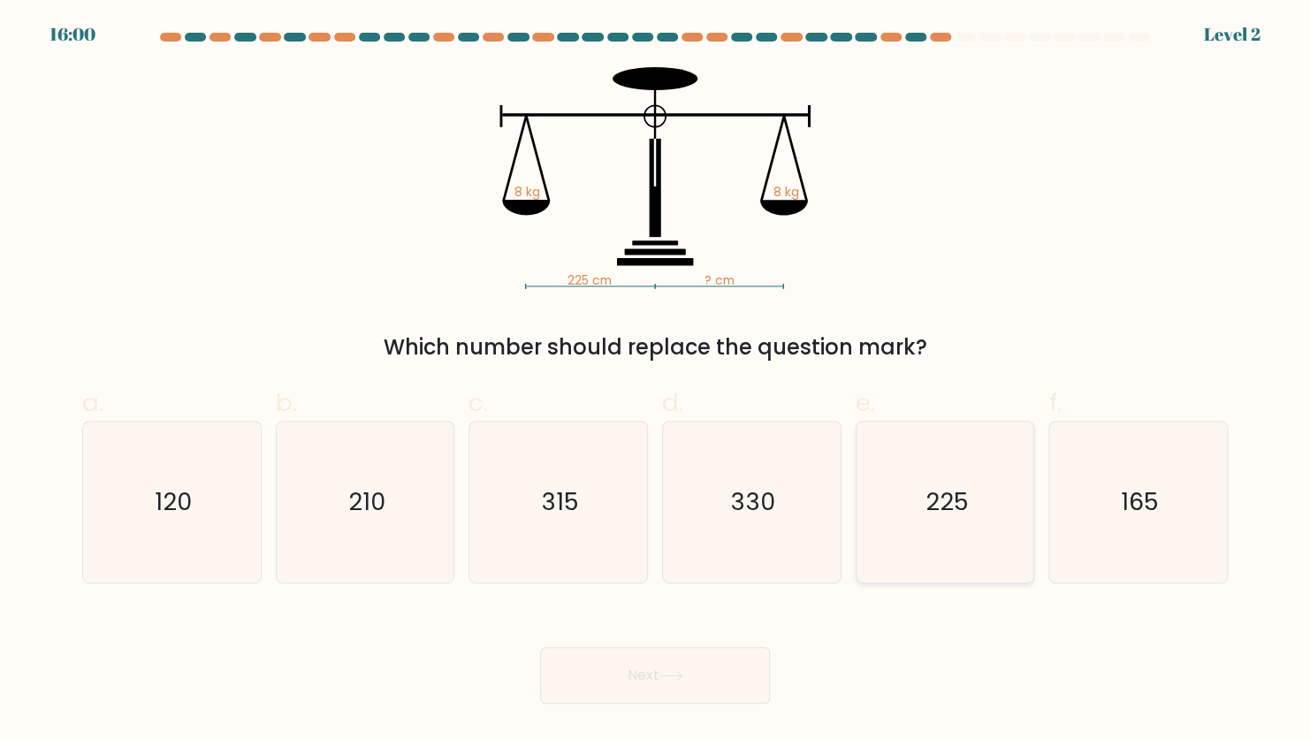
click at [913, 545] on icon "225" at bounding box center [945, 502] width 161 height 161
click at [656, 381] on input "e. 225" at bounding box center [655, 375] width 1 height 11
radio input "true"
click at [710, 680] on button "Next" at bounding box center [655, 675] width 230 height 57
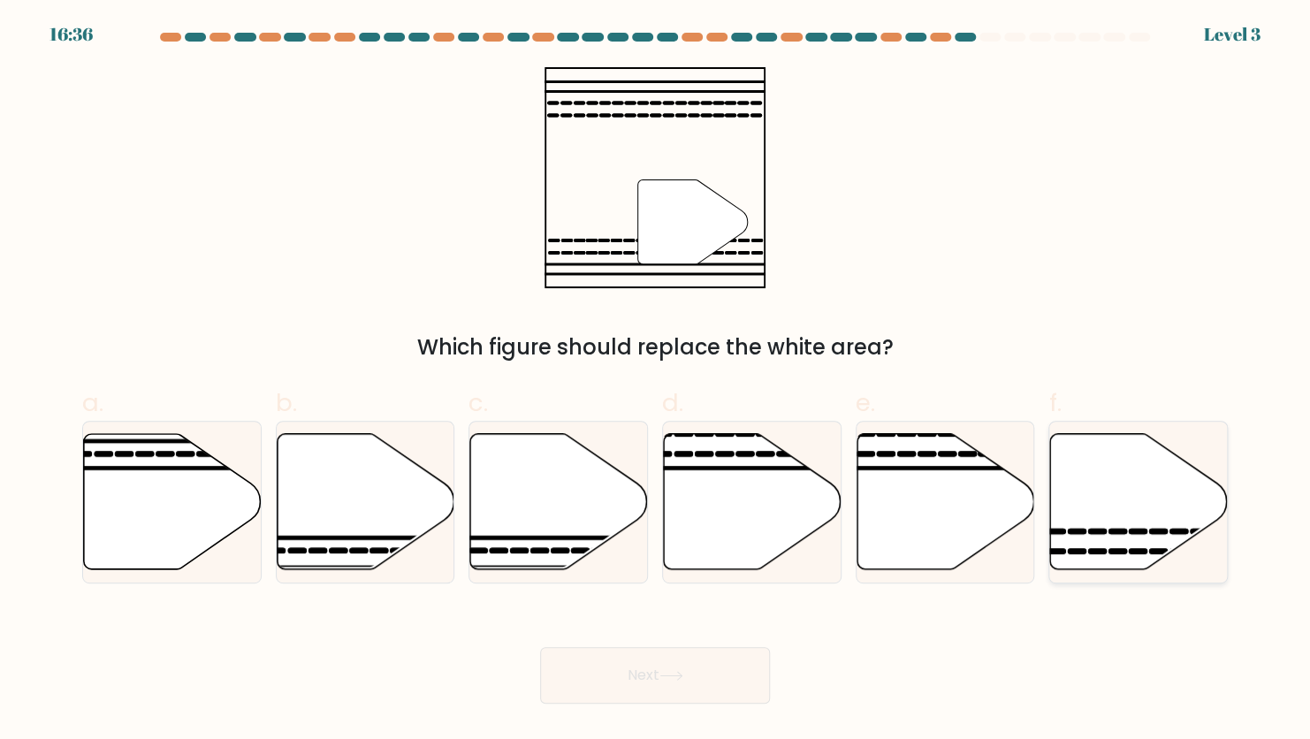
click at [1139, 522] on icon at bounding box center [1139, 501] width 178 height 136
click at [656, 381] on input "f." at bounding box center [655, 375] width 1 height 11
radio input "true"
click at [693, 682] on button "Next" at bounding box center [655, 675] width 230 height 57
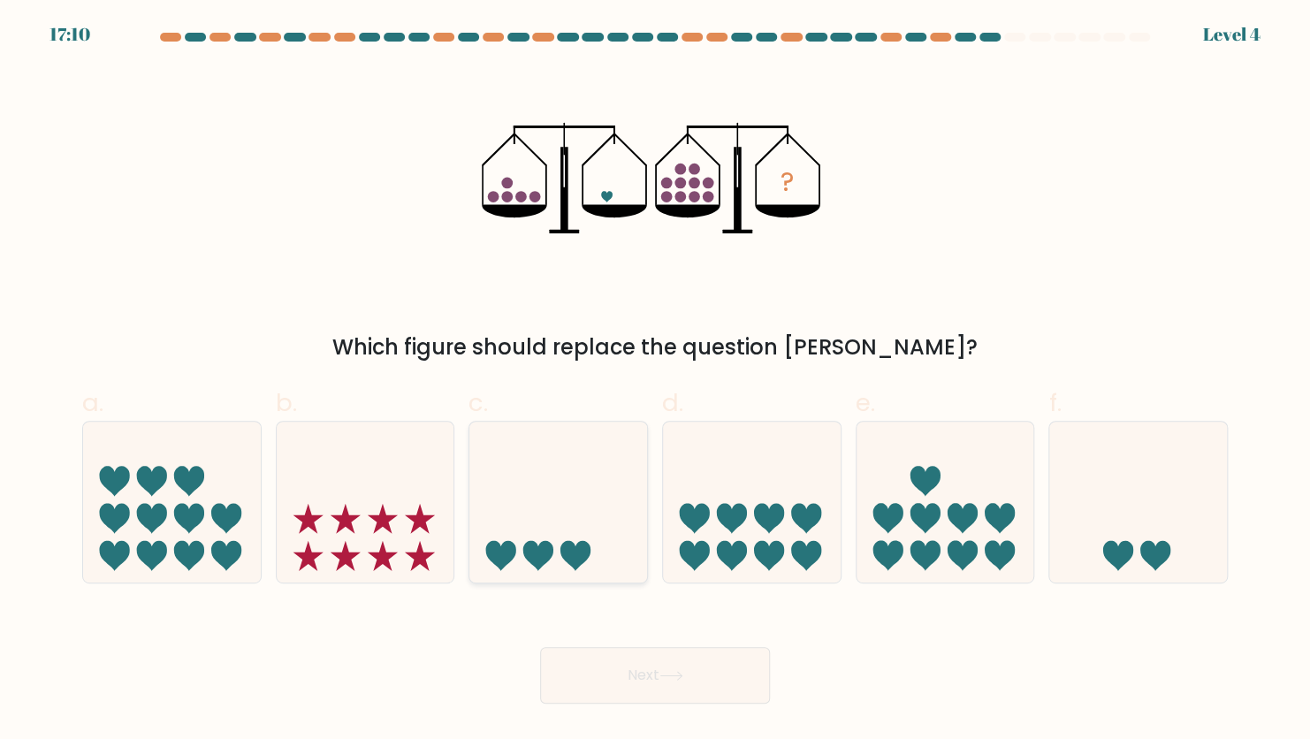
click at [591, 551] on icon at bounding box center [558, 502] width 178 height 147
click at [655, 381] on input "c." at bounding box center [655, 375] width 1 height 11
radio input "true"
click at [621, 668] on button "Next" at bounding box center [655, 675] width 230 height 57
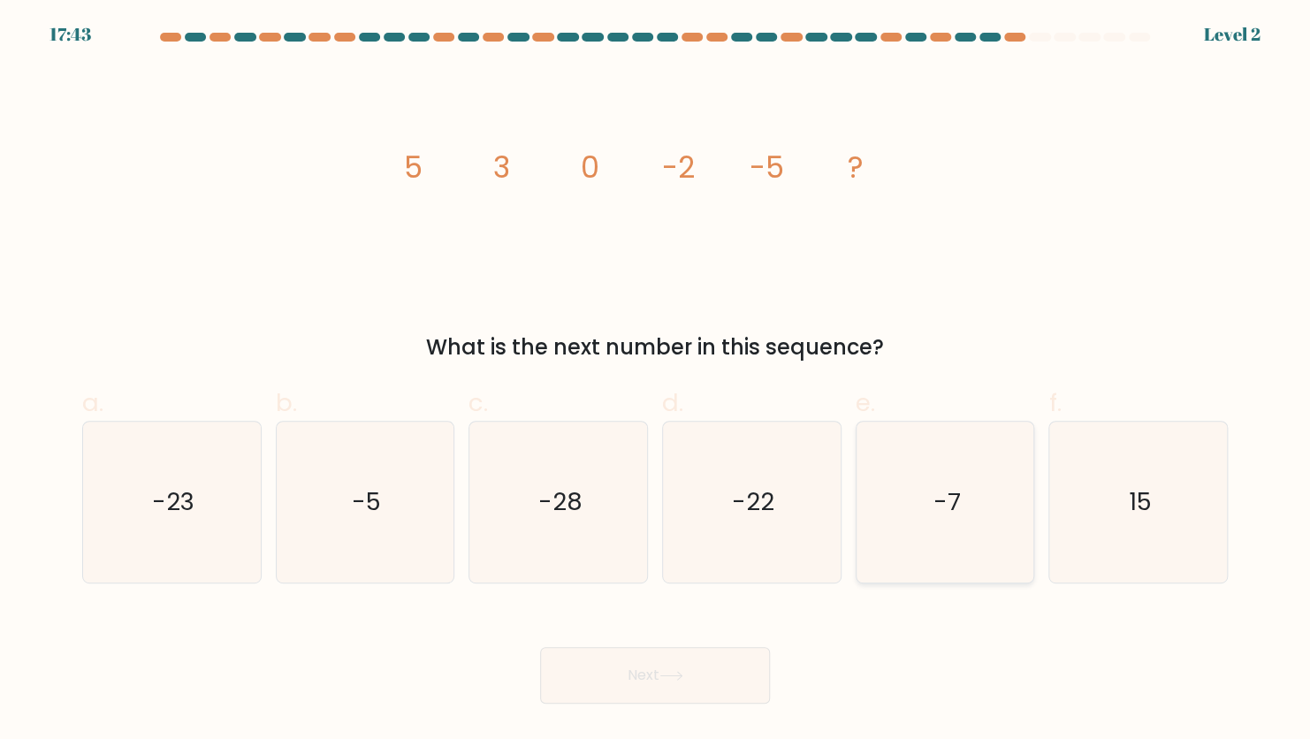
click at [898, 516] on icon "-7" at bounding box center [945, 502] width 161 height 161
click at [656, 381] on input "e. -7" at bounding box center [655, 375] width 1 height 11
radio input "true"
click at [701, 670] on button "Next" at bounding box center [655, 675] width 230 height 57
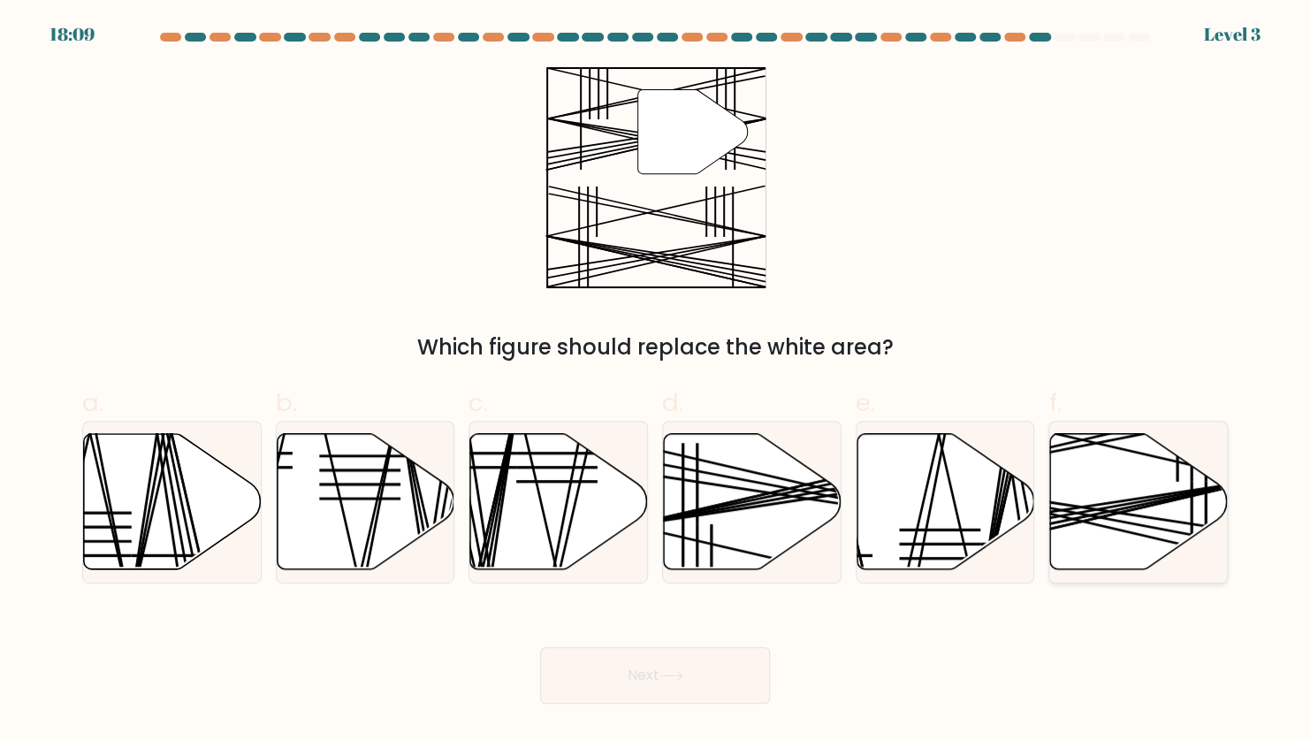
click at [1128, 496] on icon at bounding box center [1139, 501] width 178 height 136
click at [656, 381] on input "f." at bounding box center [655, 375] width 1 height 11
radio input "true"
click at [662, 681] on button "Next" at bounding box center [655, 675] width 230 height 57
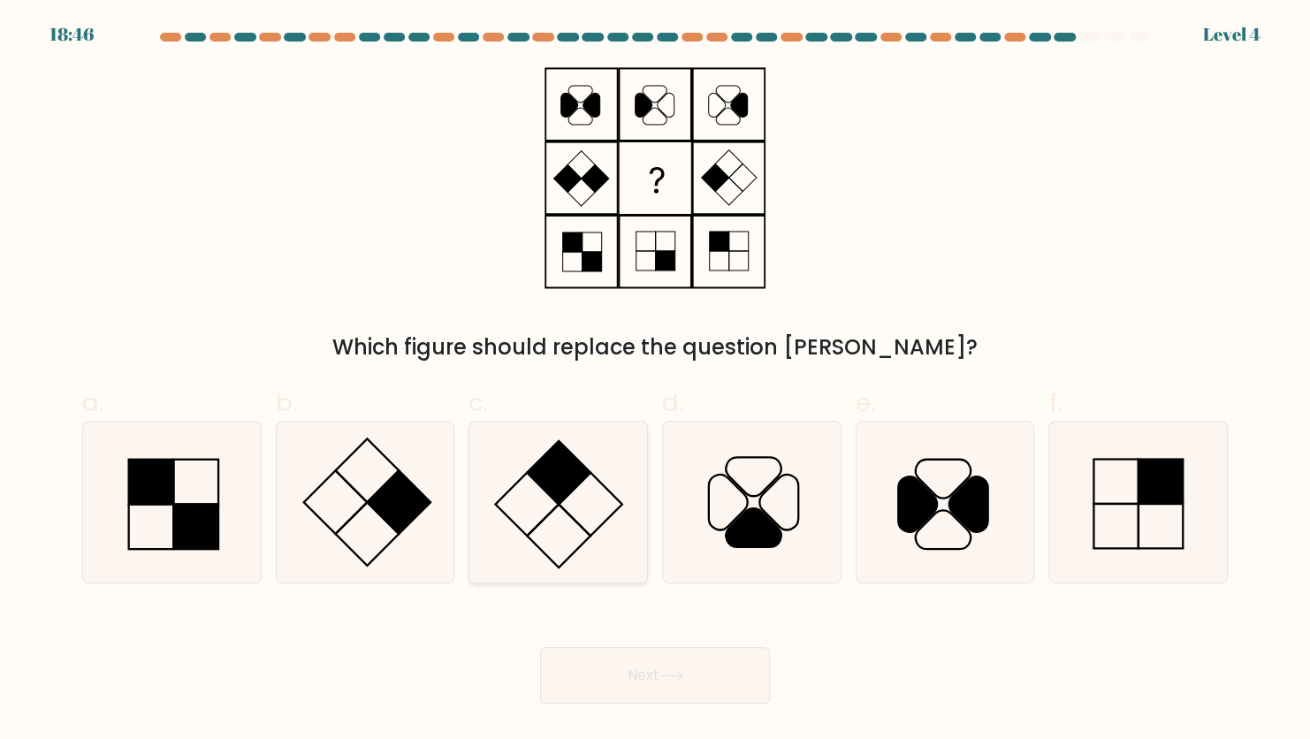
click at [529, 557] on icon at bounding box center [558, 502] width 161 height 161
click at [655, 381] on input "c." at bounding box center [655, 375] width 1 height 11
radio input "true"
click at [623, 683] on button "Next" at bounding box center [655, 675] width 230 height 57
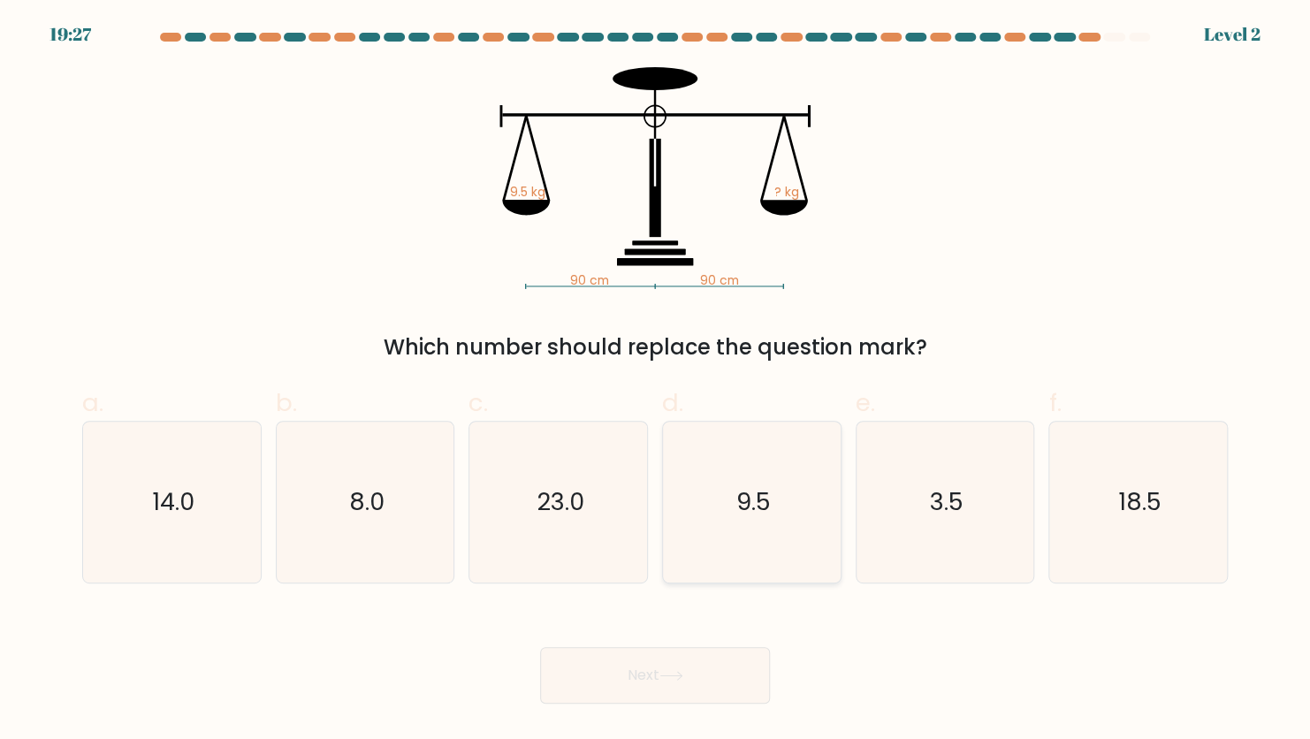
click at [703, 531] on icon "9.5" at bounding box center [751, 502] width 161 height 161
click at [656, 381] on input "d. 9.5" at bounding box center [655, 375] width 1 height 11
radio input "true"
click at [613, 679] on button "Next" at bounding box center [655, 675] width 230 height 57
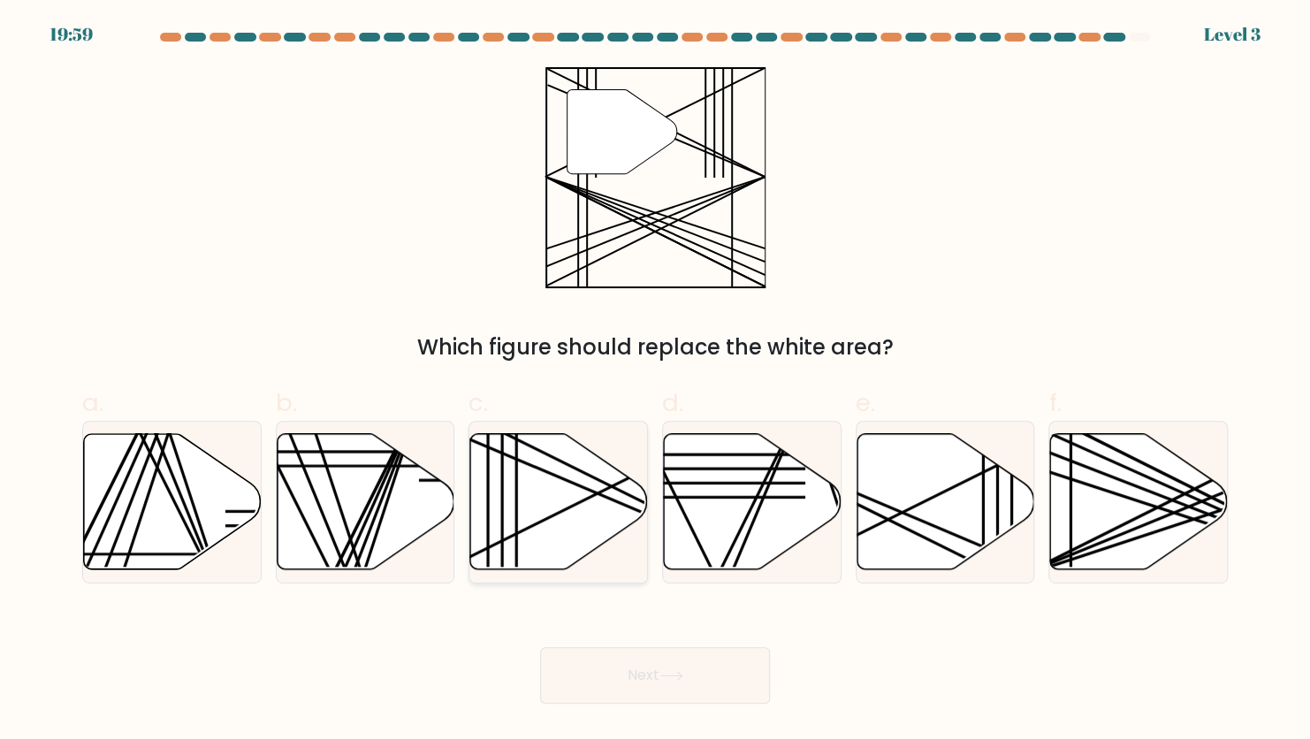
click at [533, 530] on icon at bounding box center [559, 501] width 178 height 136
click at [655, 381] on input "c." at bounding box center [655, 375] width 1 height 11
radio input "true"
click at [602, 682] on button "Next" at bounding box center [655, 675] width 230 height 57
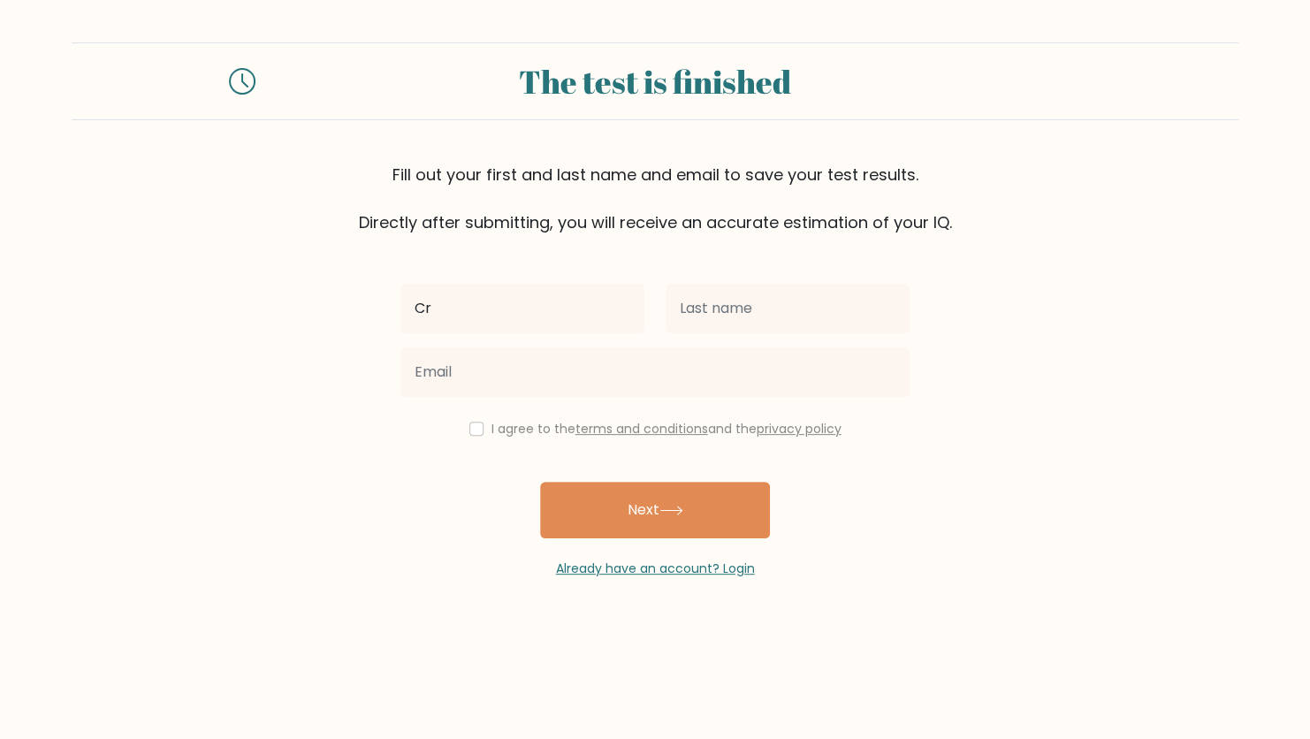
type input "Cristhel Joy"
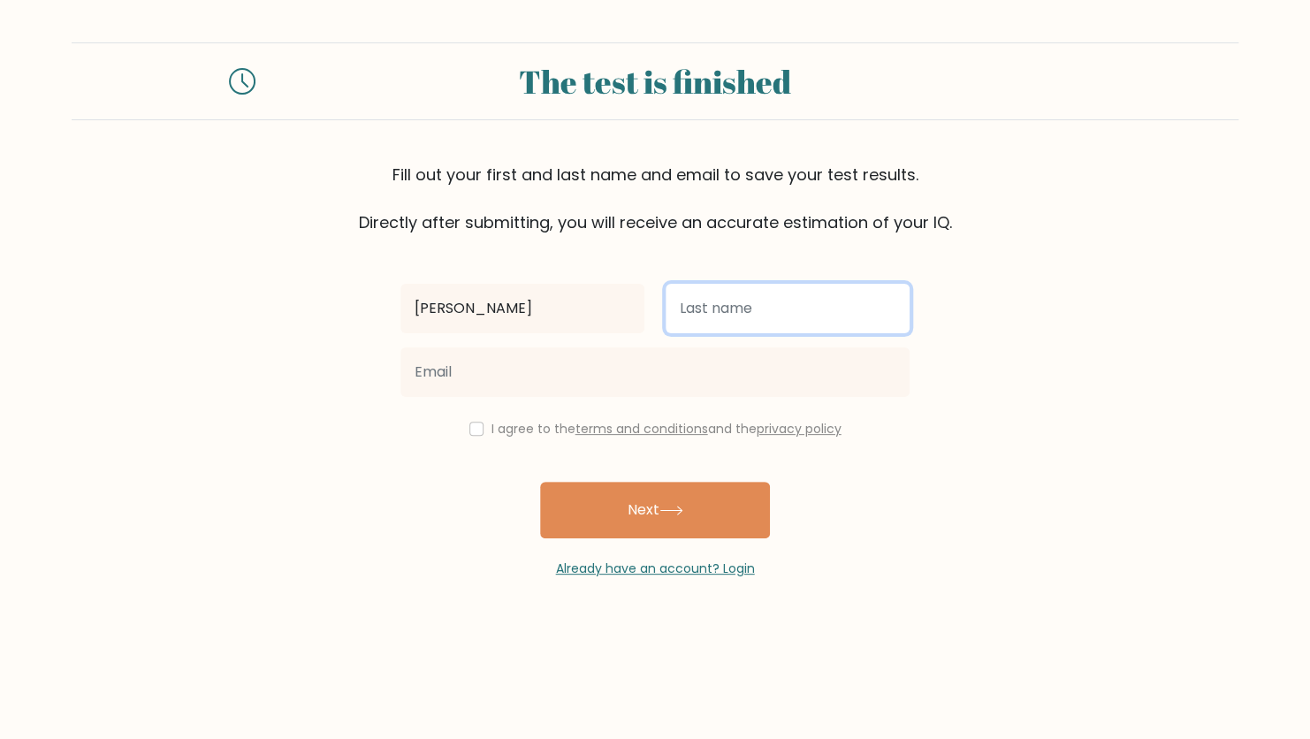
type input "Oposa"
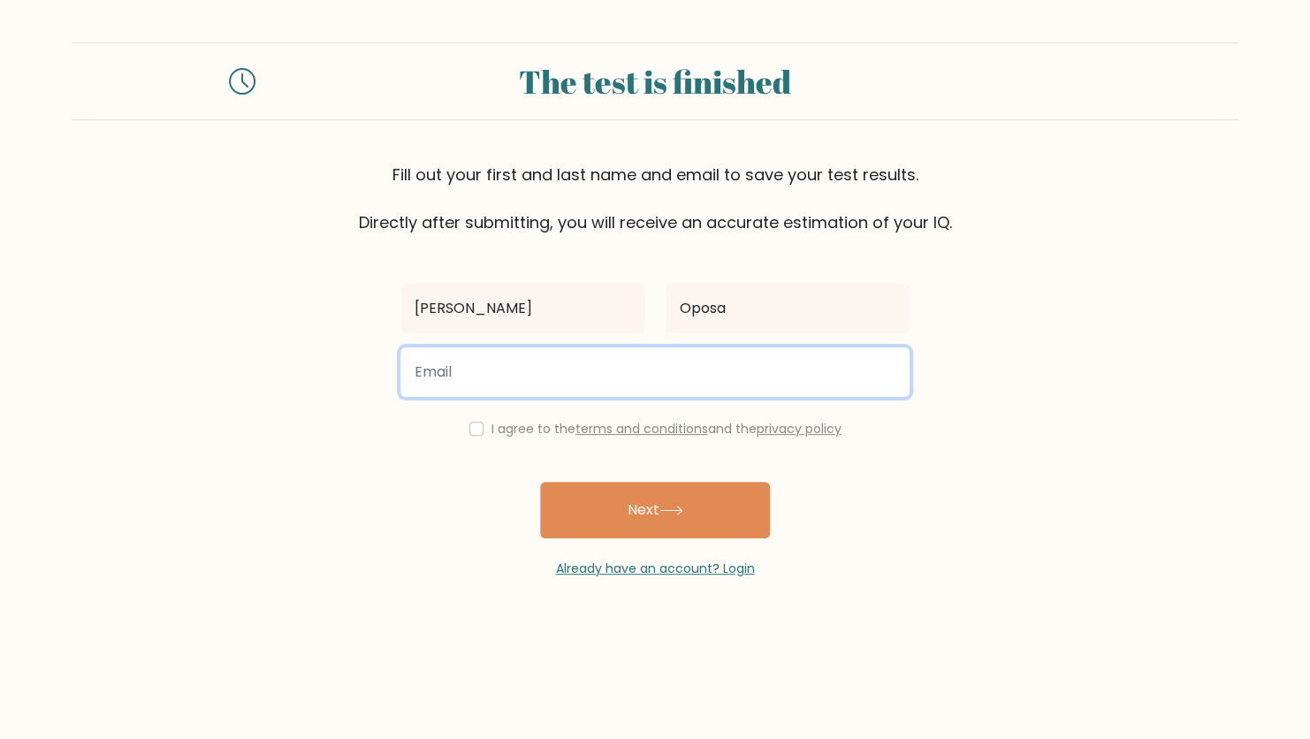
click at [581, 378] on input "email" at bounding box center [654, 372] width 509 height 50
type input "cristheljoyoposa2001@gmail.com"
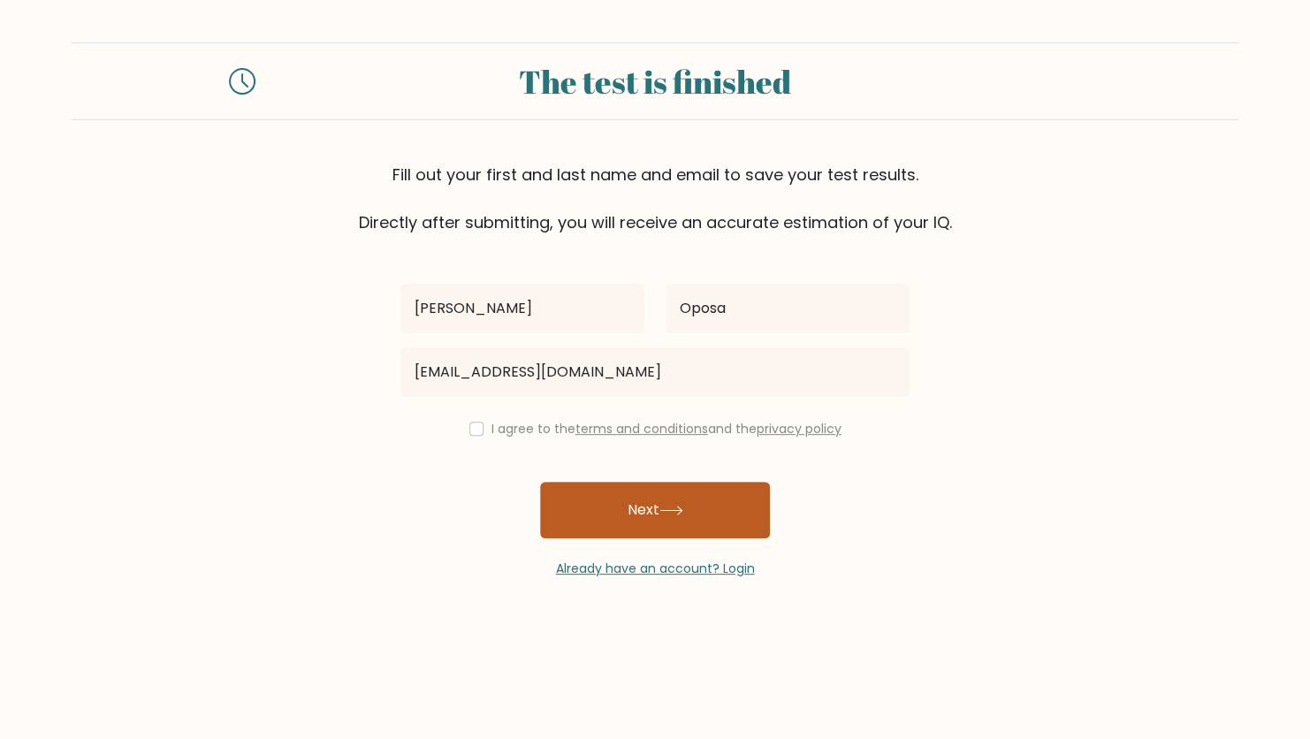
click at [603, 514] on button "Next" at bounding box center [655, 510] width 230 height 57
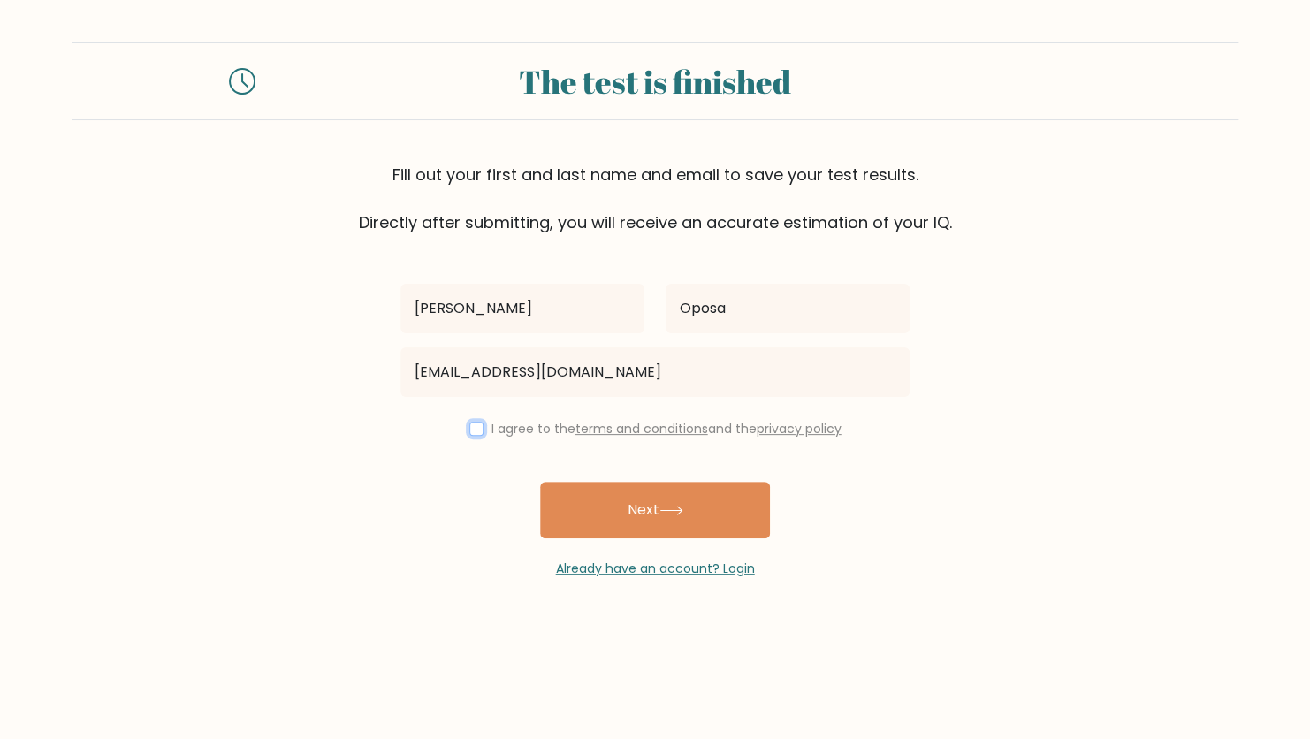
click at [469, 427] on input "checkbox" at bounding box center [476, 429] width 14 height 14
checkbox input "true"
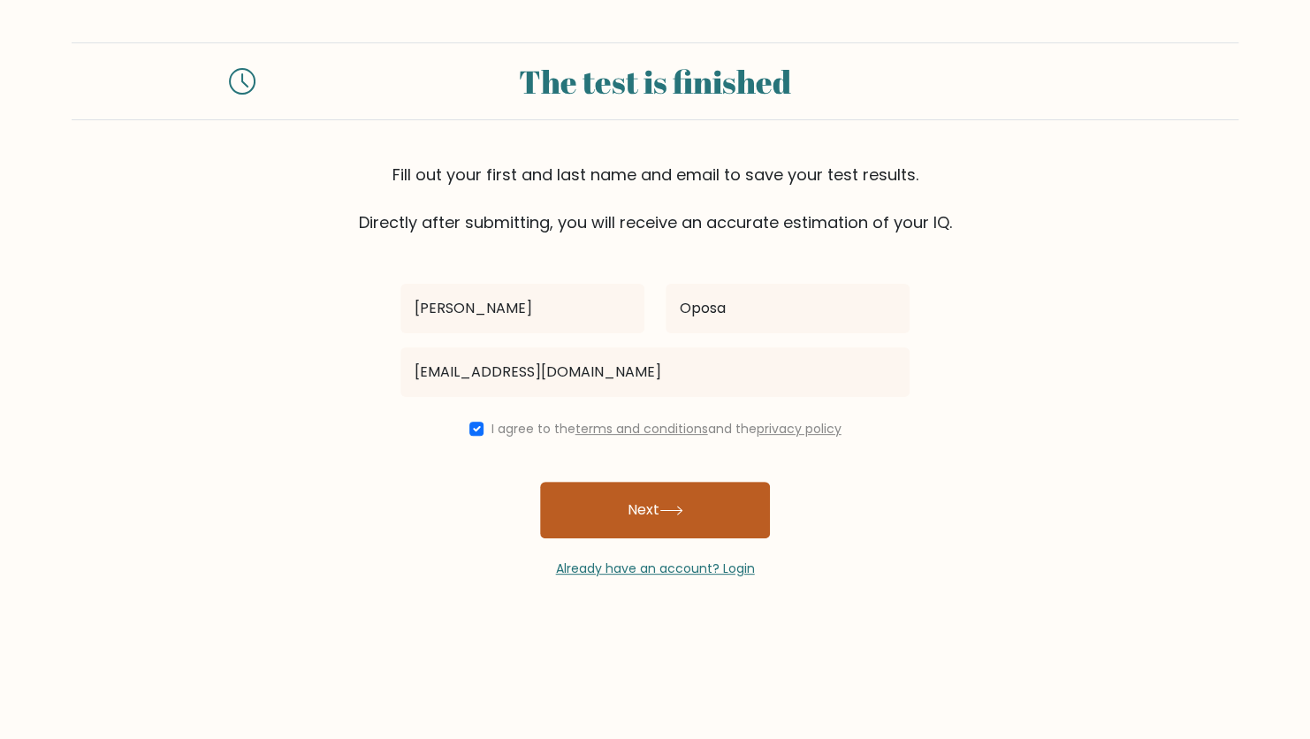
click at [605, 524] on button "Next" at bounding box center [655, 510] width 230 height 57
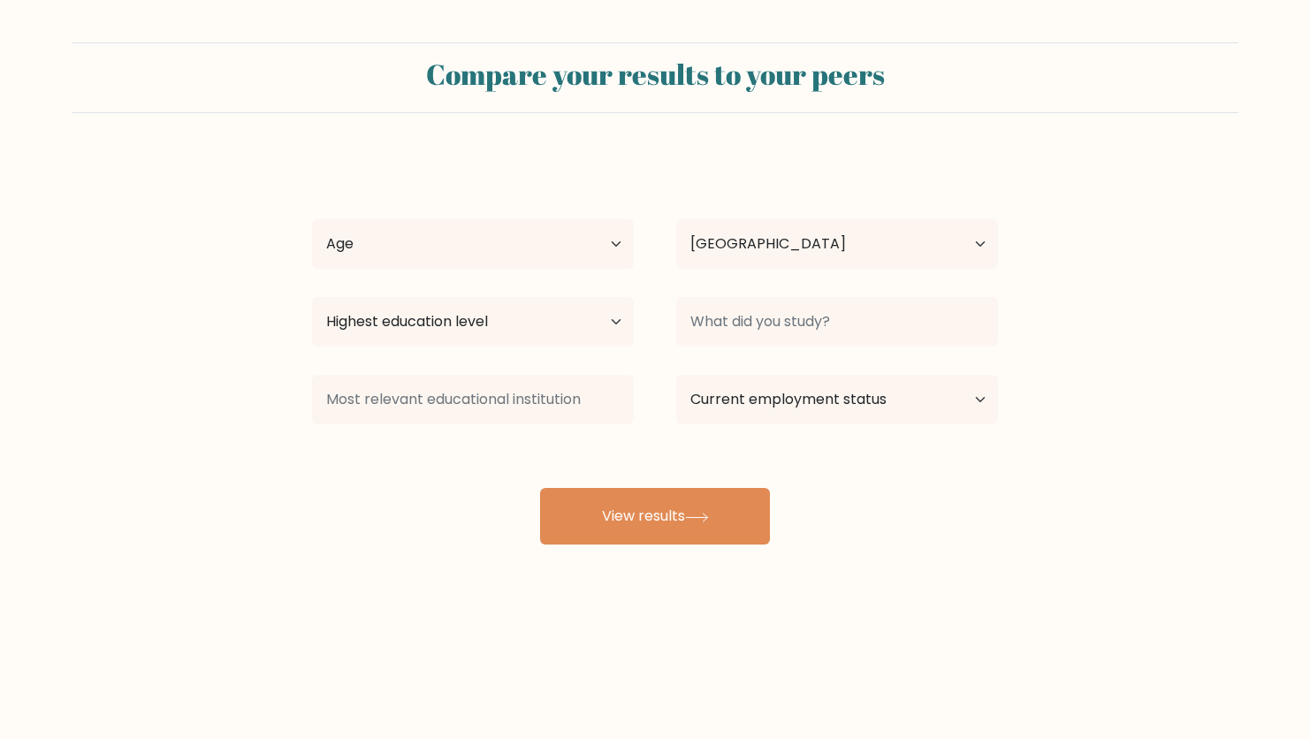
select select "PH"
click at [540, 240] on select "Age Under [DEMOGRAPHIC_DATA] [DEMOGRAPHIC_DATA] [DEMOGRAPHIC_DATA] [DEMOGRAPHIC…" at bounding box center [473, 244] width 322 height 50
select select "18_24"
click at [312, 219] on select "Age Under [DEMOGRAPHIC_DATA] [DEMOGRAPHIC_DATA] [DEMOGRAPHIC_DATA] [DEMOGRAPHIC…" at bounding box center [473, 244] width 322 height 50
click at [551, 327] on select "Highest education level No schooling Primary Lower Secondary Upper Secondary Oc…" at bounding box center [473, 322] width 322 height 50
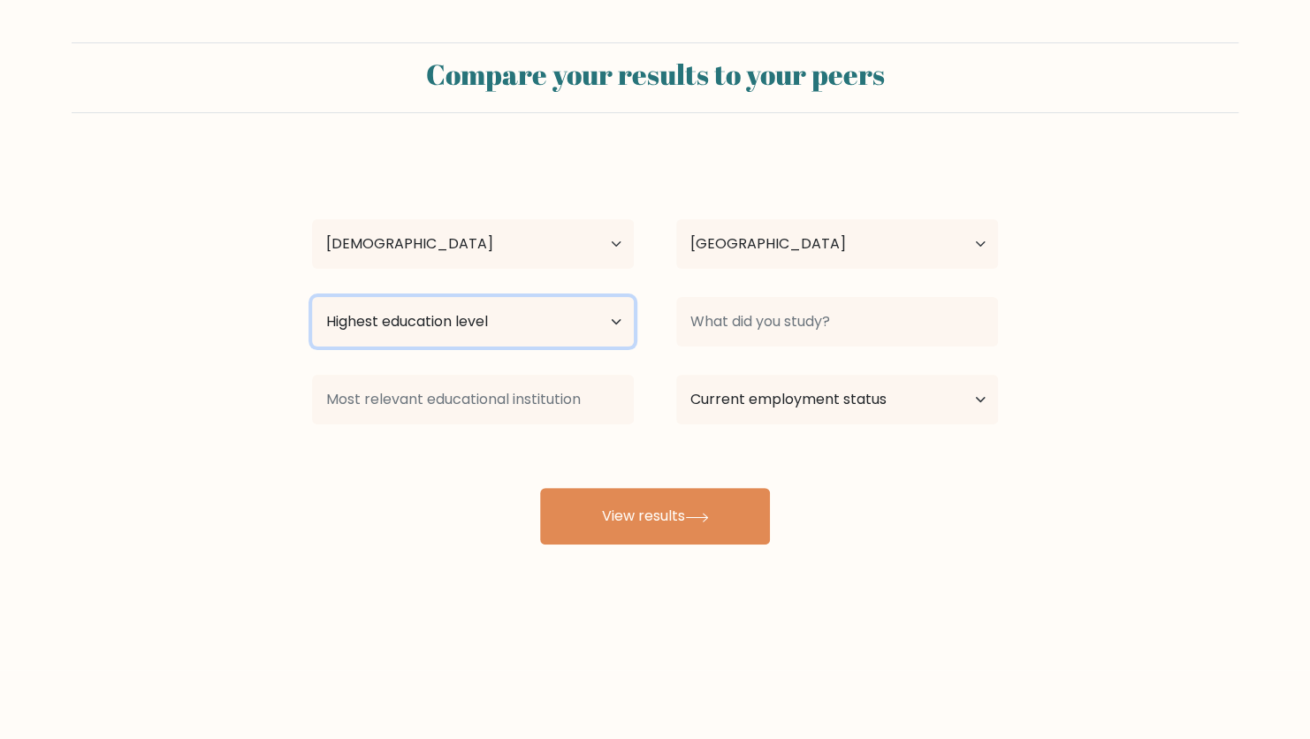
select select "upper_secondary"
click at [312, 297] on select "Highest education level No schooling Primary Lower Secondary Upper Secondary Oc…" at bounding box center [473, 322] width 322 height 50
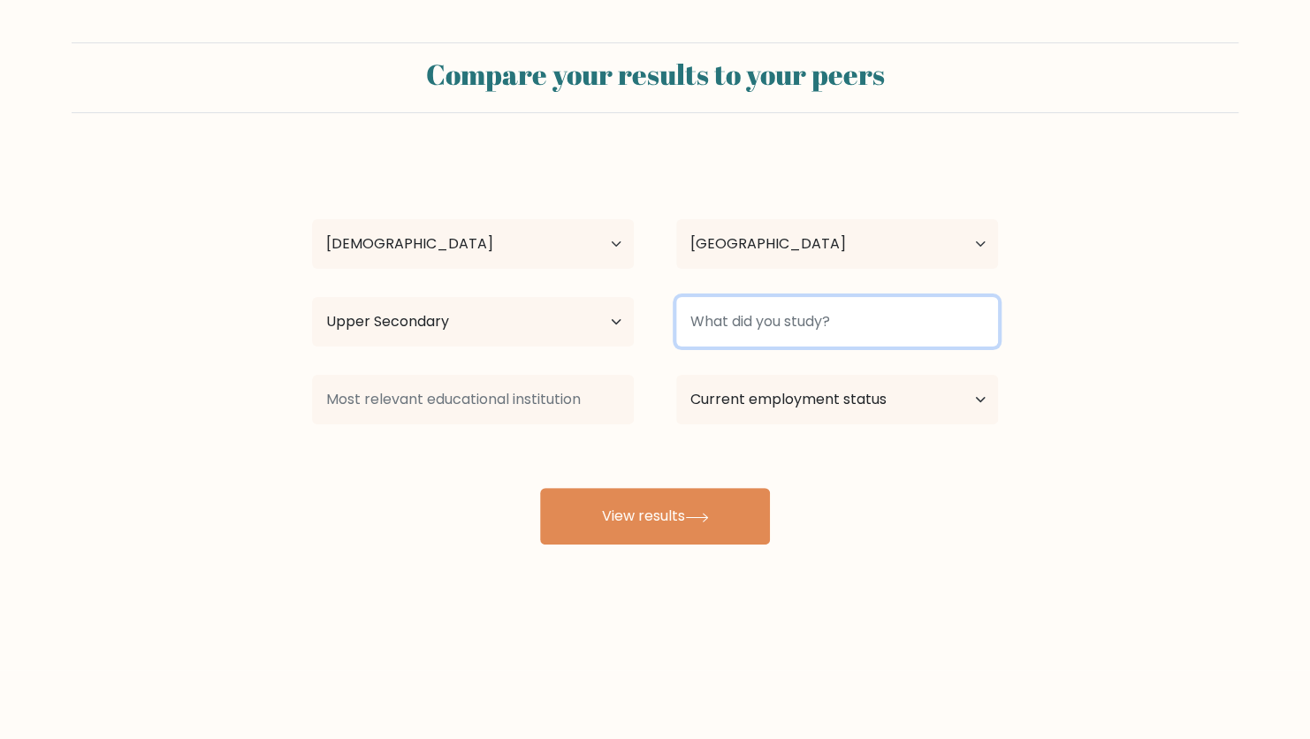
click at [796, 322] on input at bounding box center [837, 322] width 322 height 50
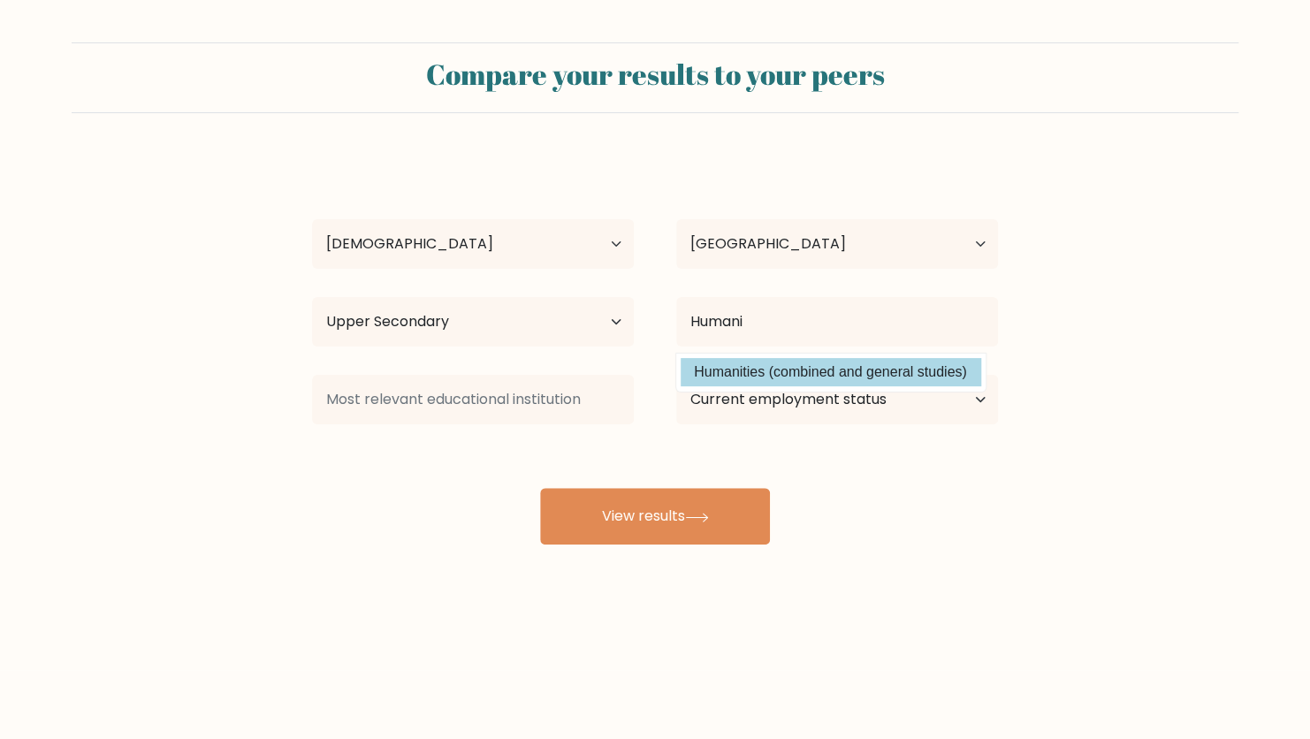
click at [850, 367] on option "Humanities (combined and general studies)" at bounding box center [831, 372] width 301 height 28
type input "Humanities"
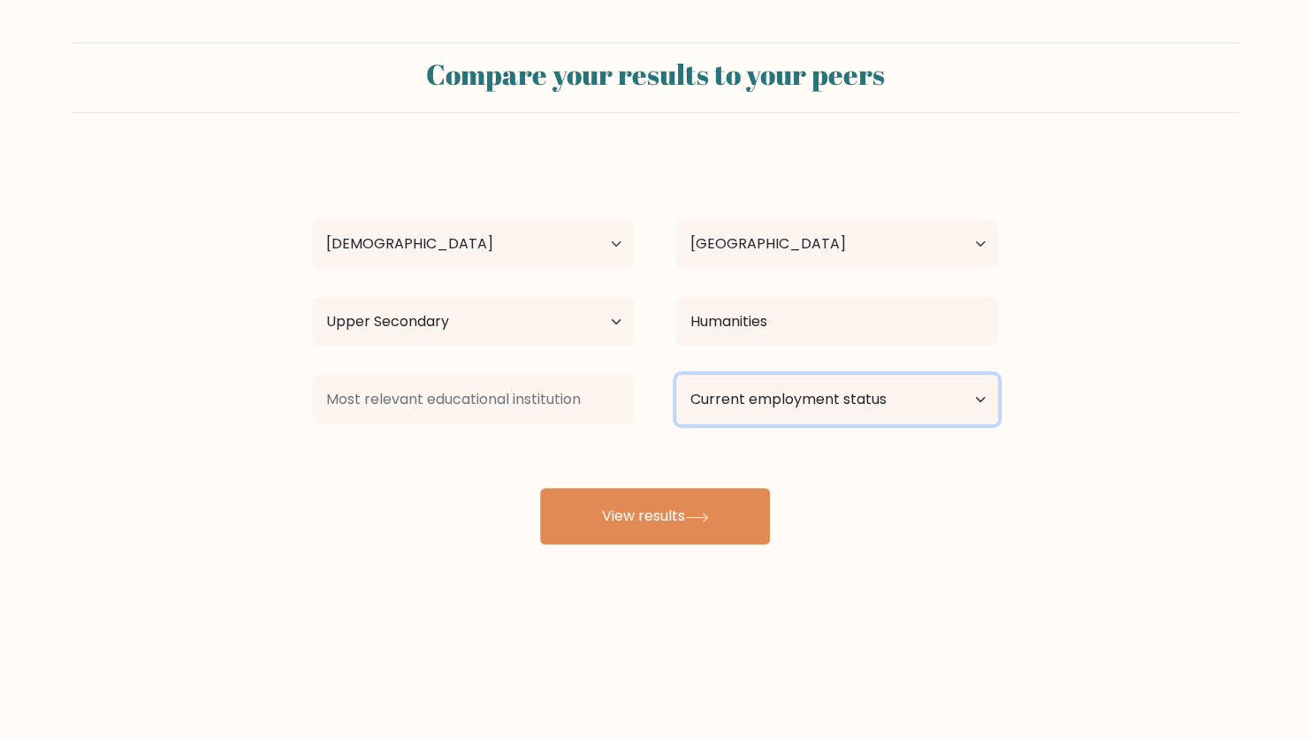
click at [946, 403] on select "Current employment status Employed Student Retired Other / prefer not to answer" at bounding box center [837, 400] width 322 height 50
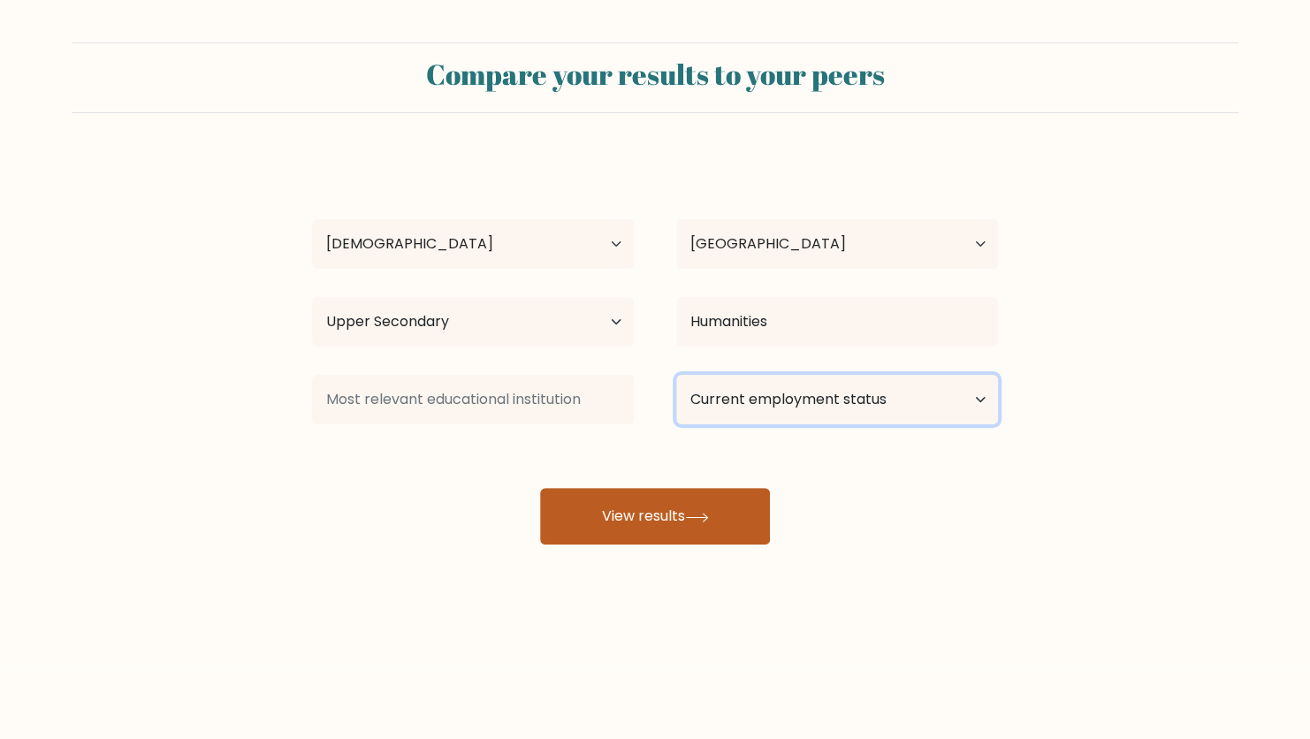
select select "other"
click at [676, 375] on select "Current employment status Employed Student Retired Other / prefer not to answer" at bounding box center [837, 400] width 322 height 50
click at [658, 520] on button "View results" at bounding box center [655, 516] width 230 height 57
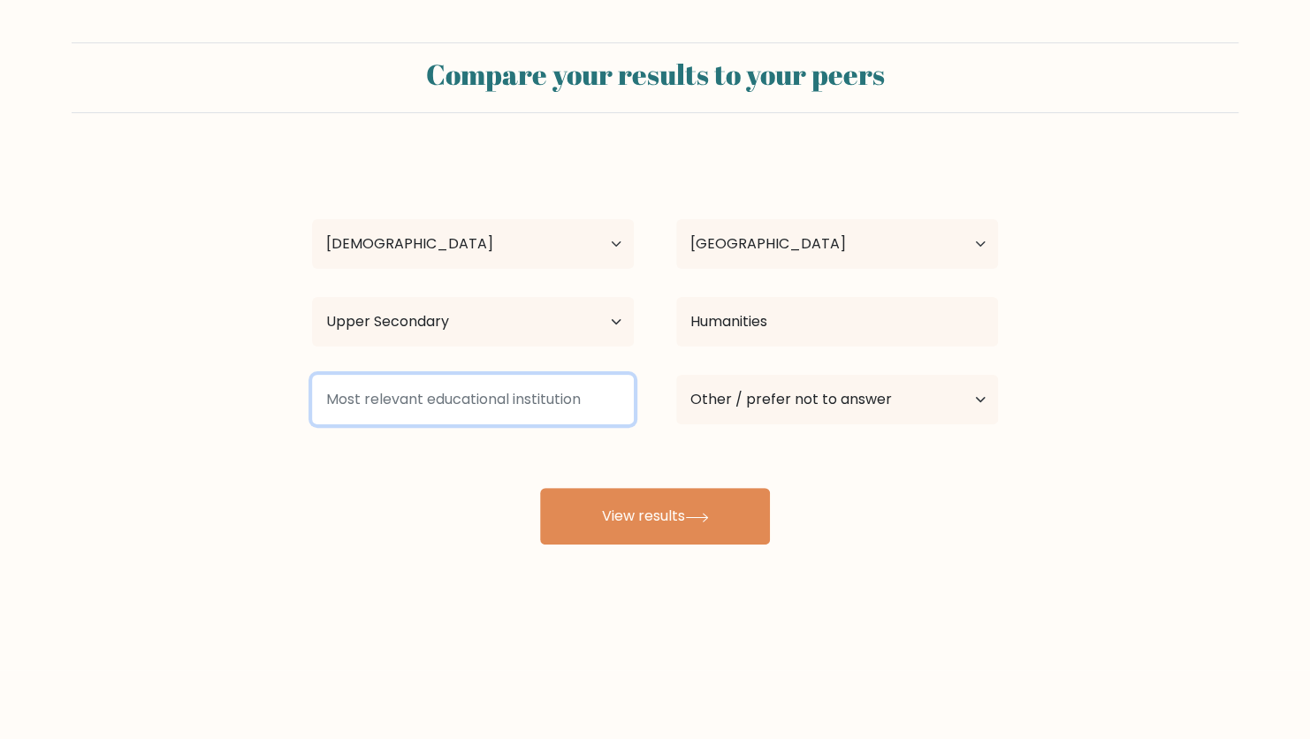
click at [496, 404] on input at bounding box center [473, 400] width 322 height 50
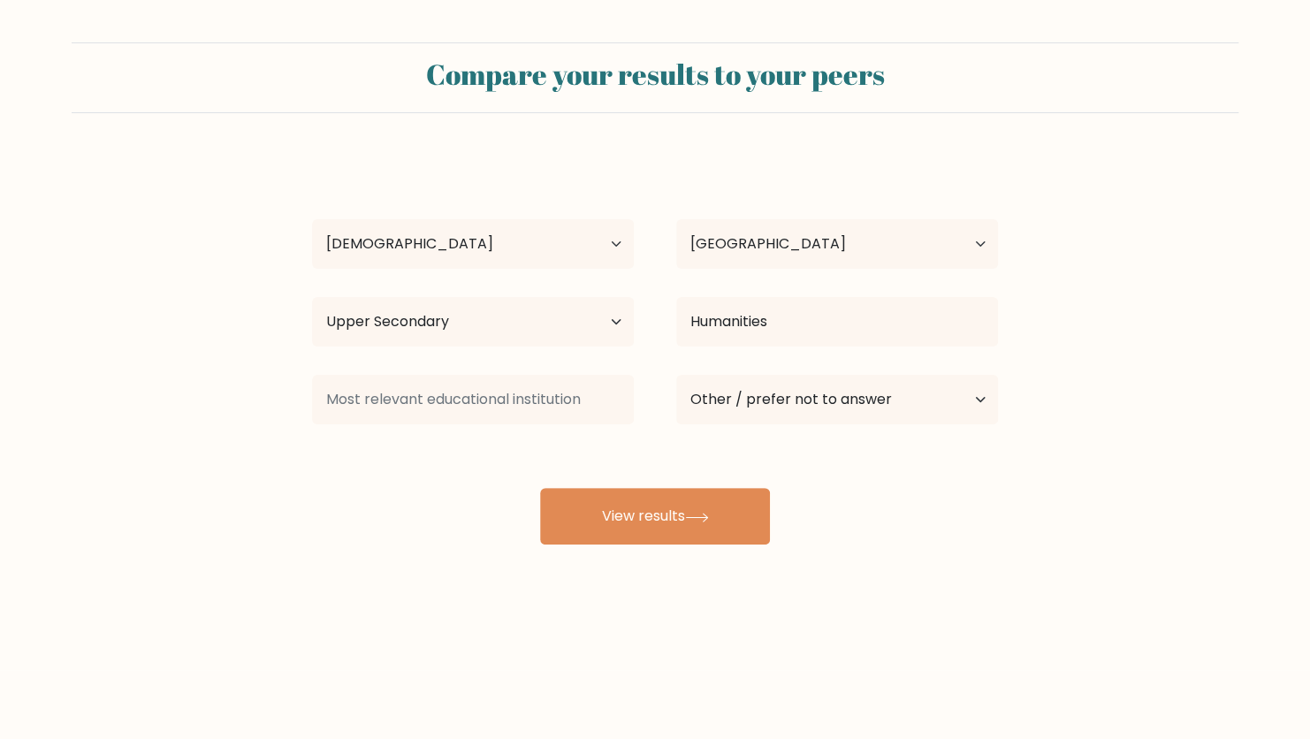
click at [335, 548] on div "Compare your results to your peers Cristhel Joy Oposa Age Under 18 years old 18…" at bounding box center [655, 335] width 1310 height 670
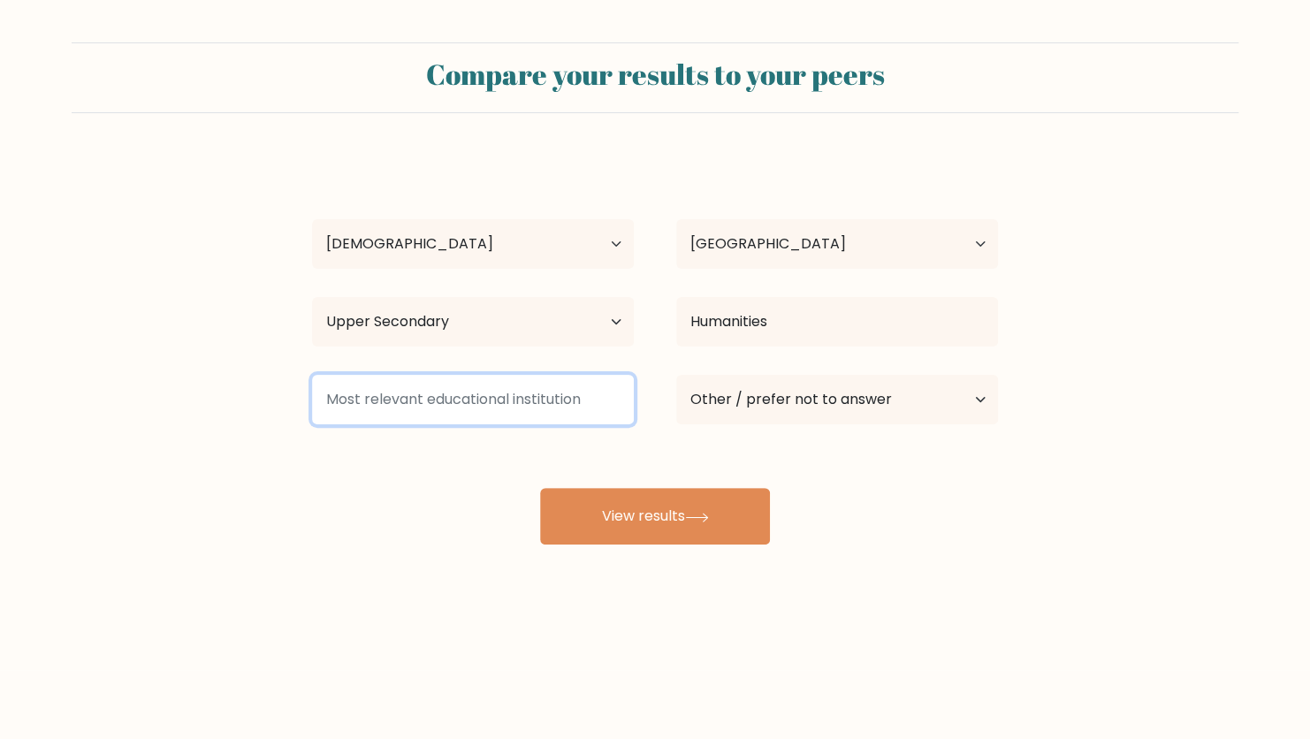
drag, startPoint x: 326, startPoint y: 403, endPoint x: 617, endPoint y: 407, distance: 290.9
click at [617, 407] on input at bounding box center [473, 400] width 322 height 50
drag, startPoint x: 608, startPoint y: 401, endPoint x: 401, endPoint y: 409, distance: 207.0
click at [401, 409] on input at bounding box center [473, 400] width 322 height 50
click at [332, 398] on input at bounding box center [473, 400] width 322 height 50
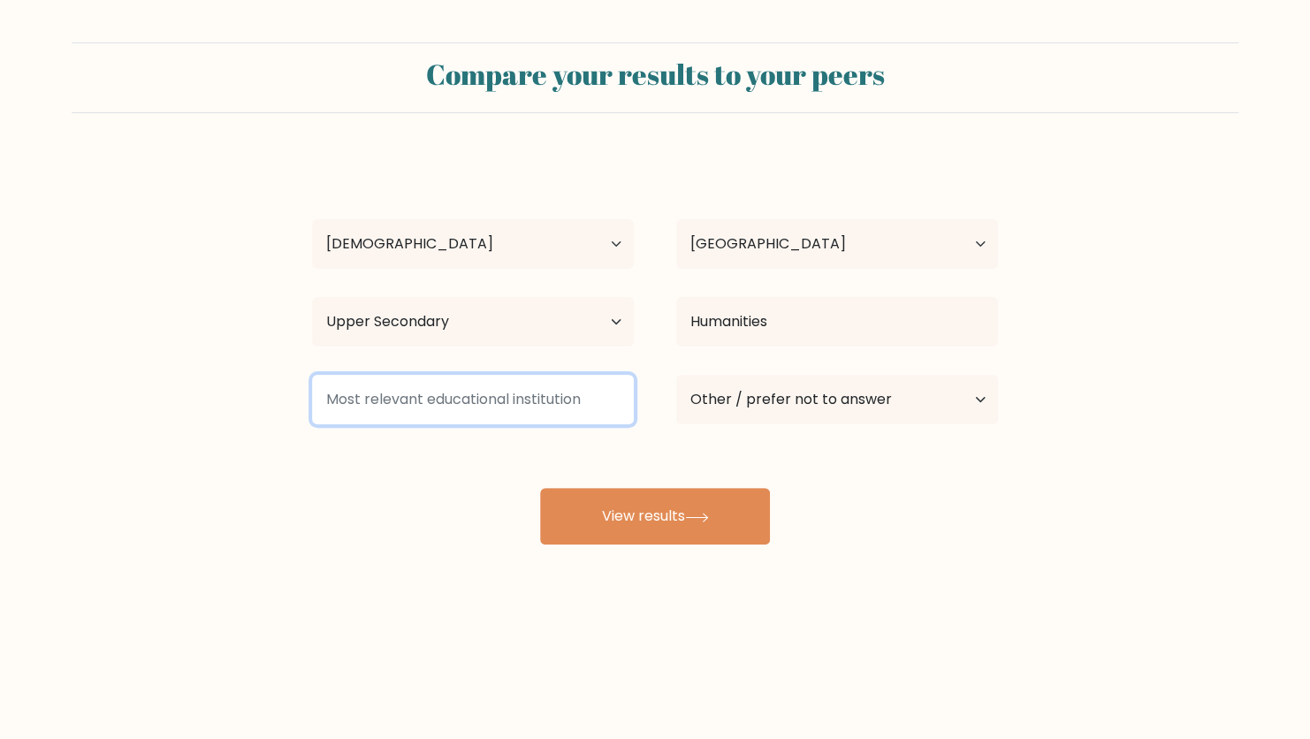
click at [332, 398] on input at bounding box center [473, 400] width 322 height 50
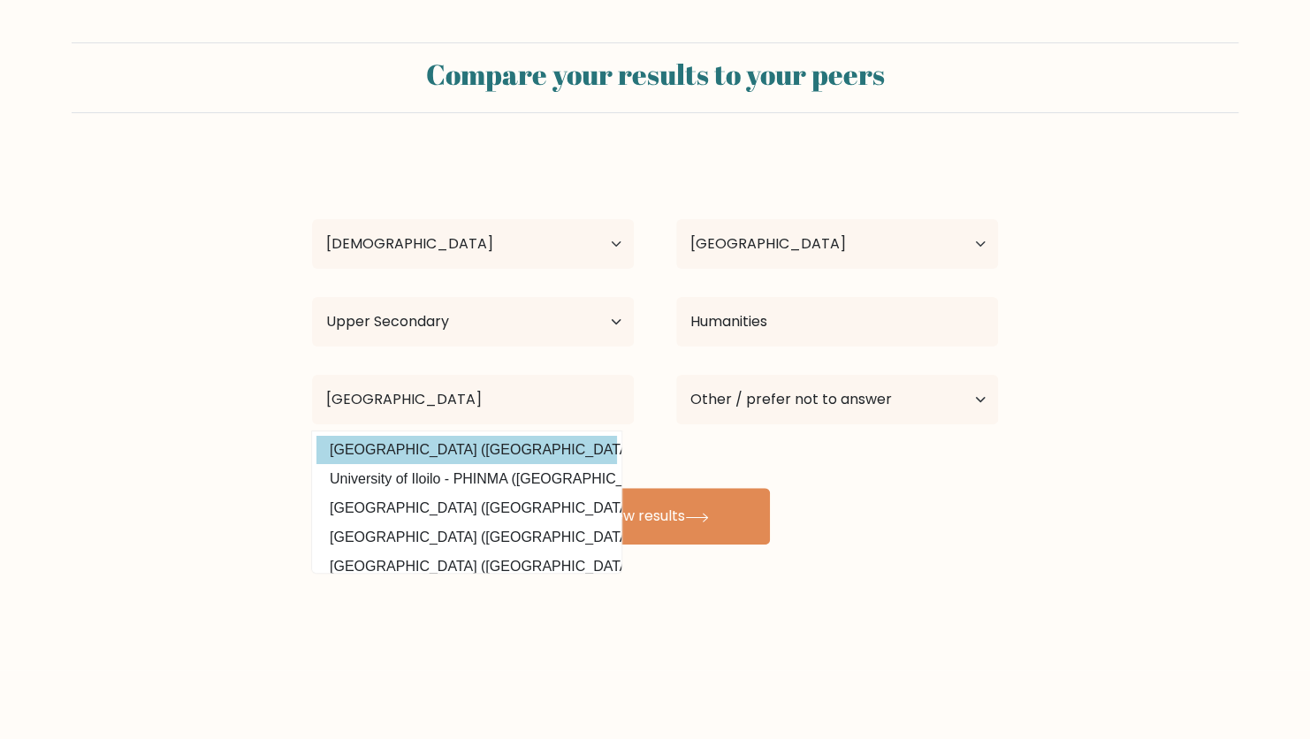
click at [482, 447] on option "Southwestern University PHINMA (Philippines)" at bounding box center [466, 450] width 301 height 28
type input "Southwestern University PHINMA"
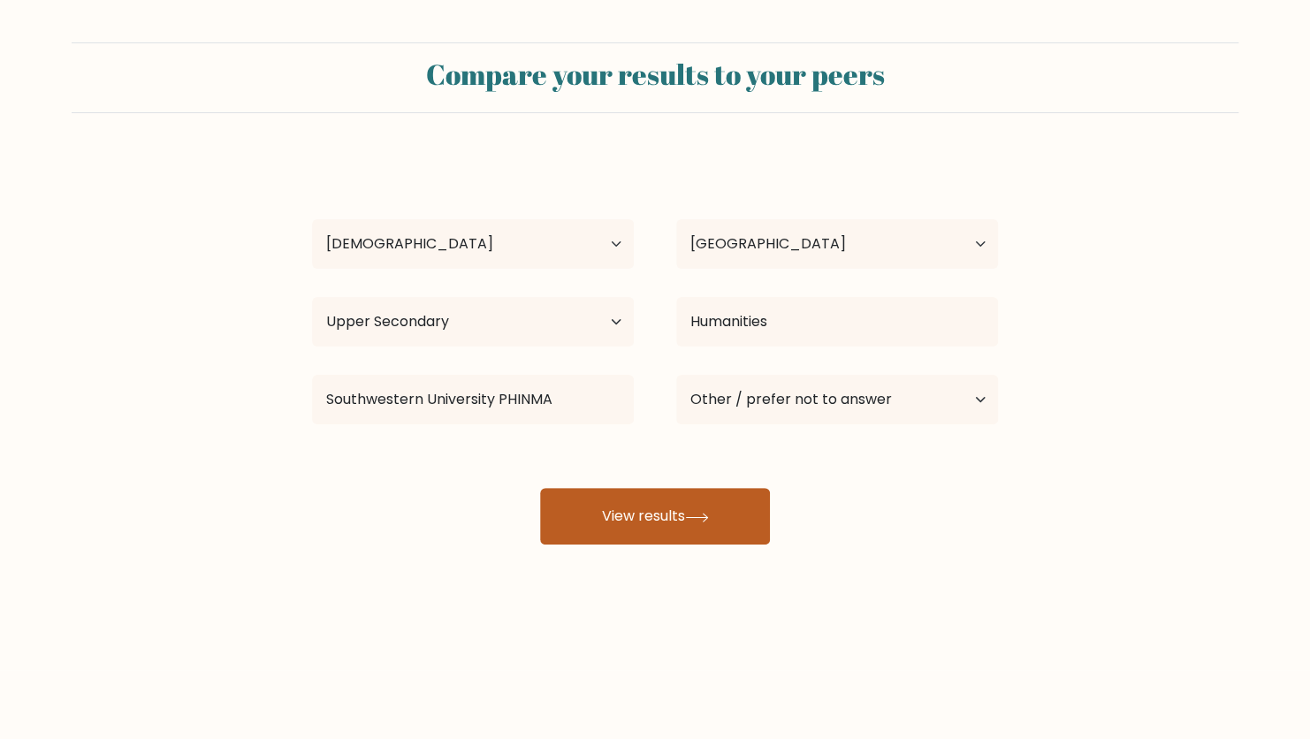
click at [624, 513] on button "View results" at bounding box center [655, 516] width 230 height 57
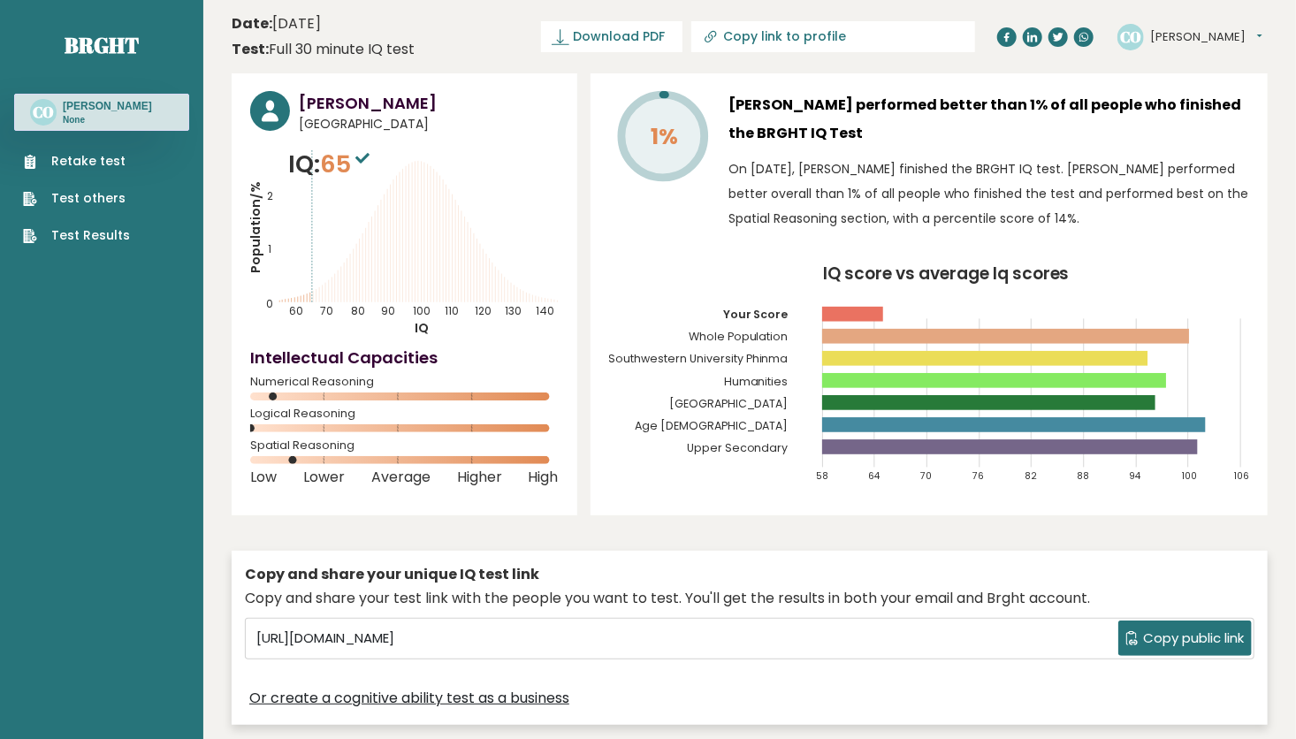
click at [1157, 636] on span "Copy public link" at bounding box center [1193, 639] width 101 height 20
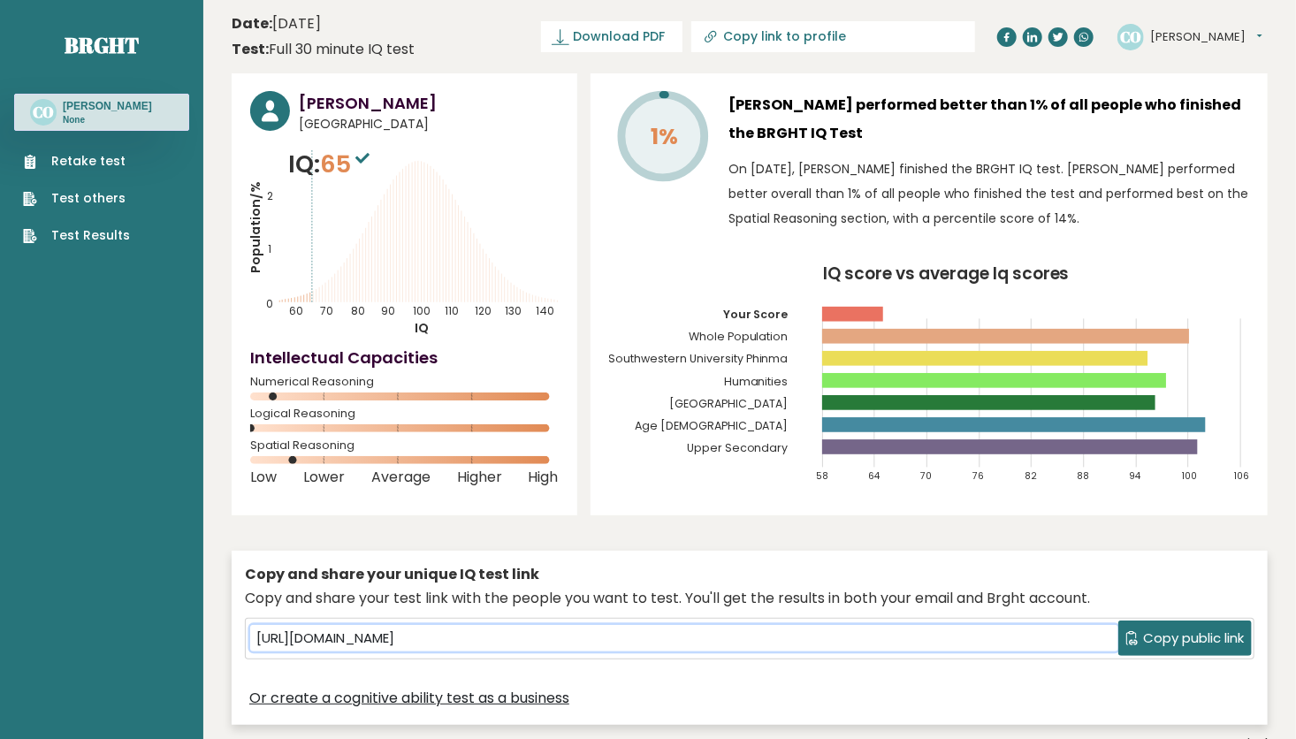
drag, startPoint x: 1157, startPoint y: 636, endPoint x: 1015, endPoint y: 636, distance: 142.3
